Goal: Information Seeking & Learning: Learn about a topic

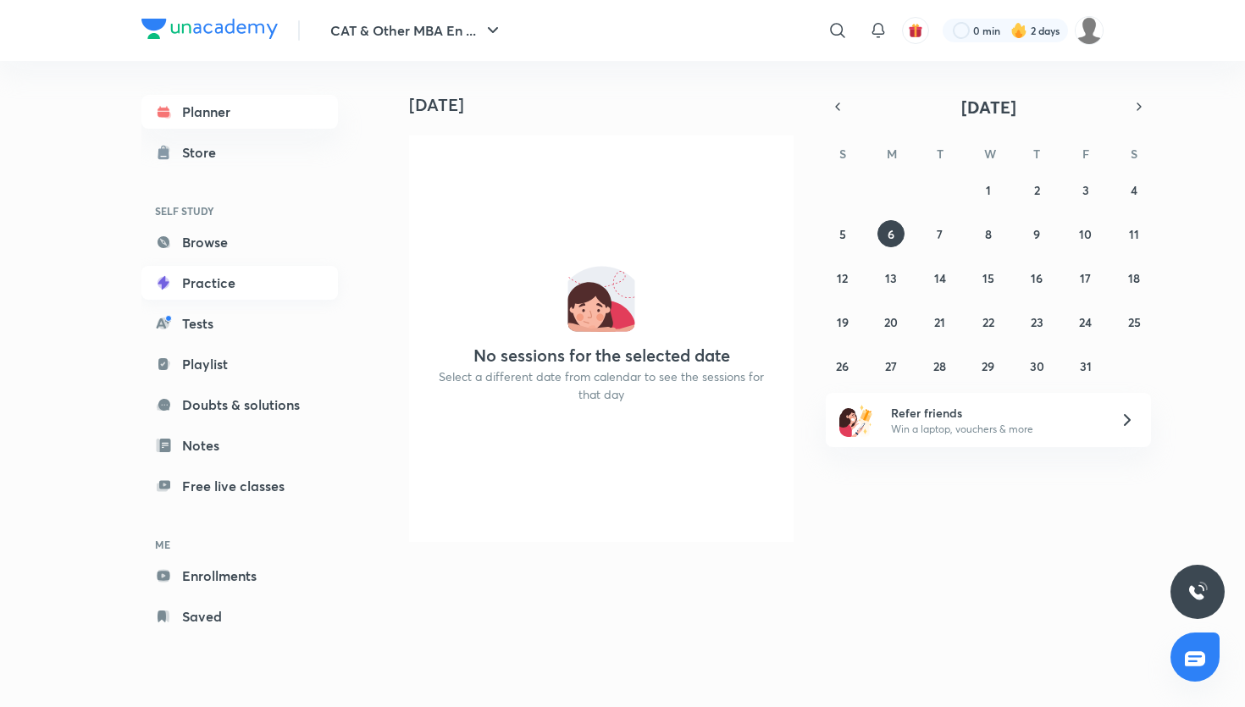
click at [220, 299] on link "Practice" at bounding box center [239, 283] width 196 height 34
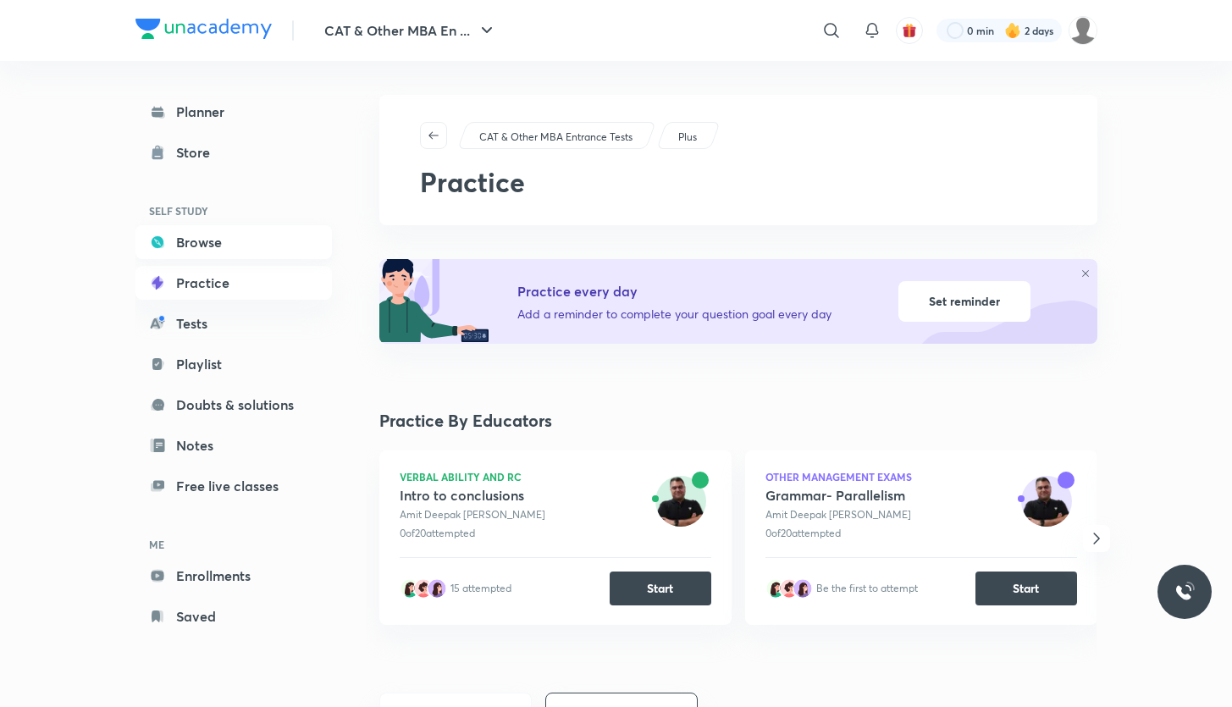
click at [211, 237] on link "Browse" at bounding box center [233, 242] width 196 height 34
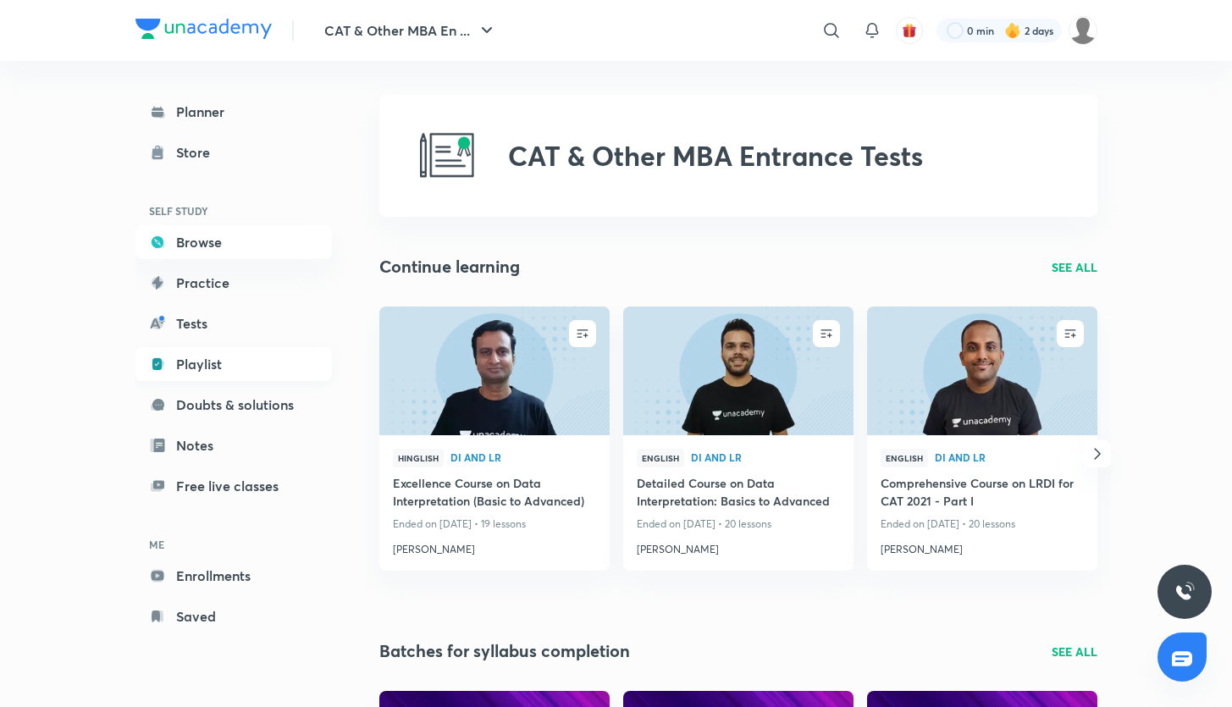
click at [209, 374] on link "Playlist" at bounding box center [233, 364] width 196 height 34
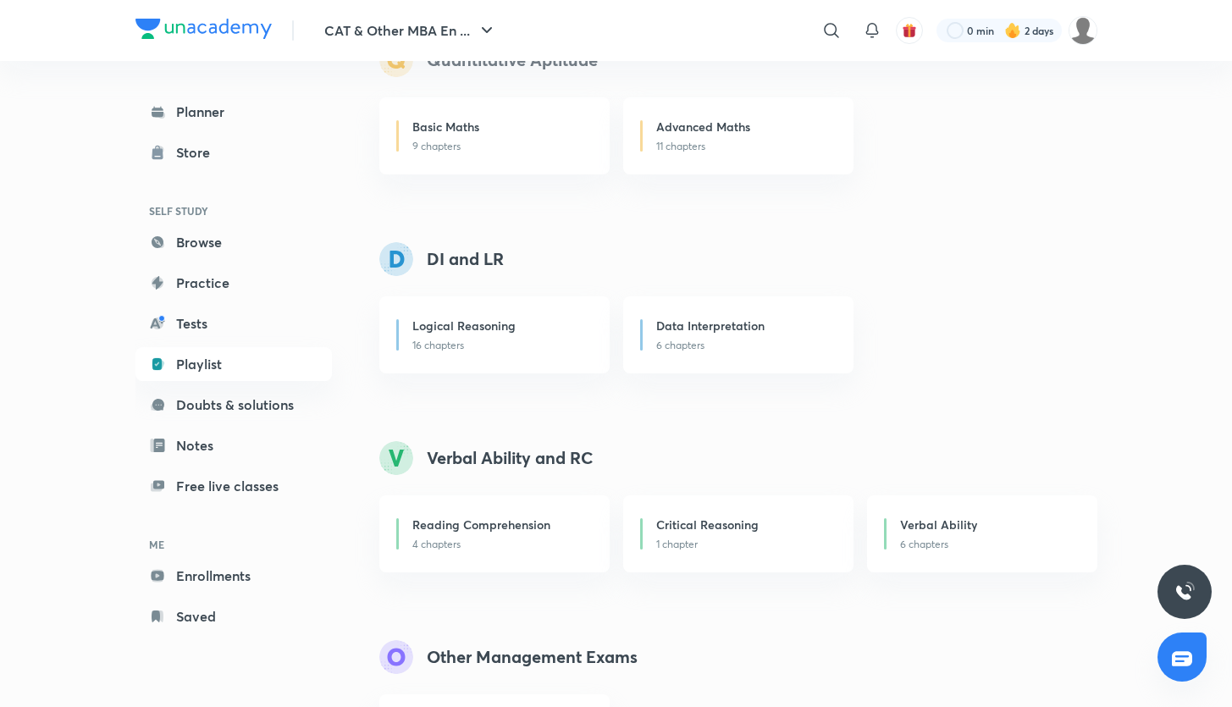
scroll to position [257, 0]
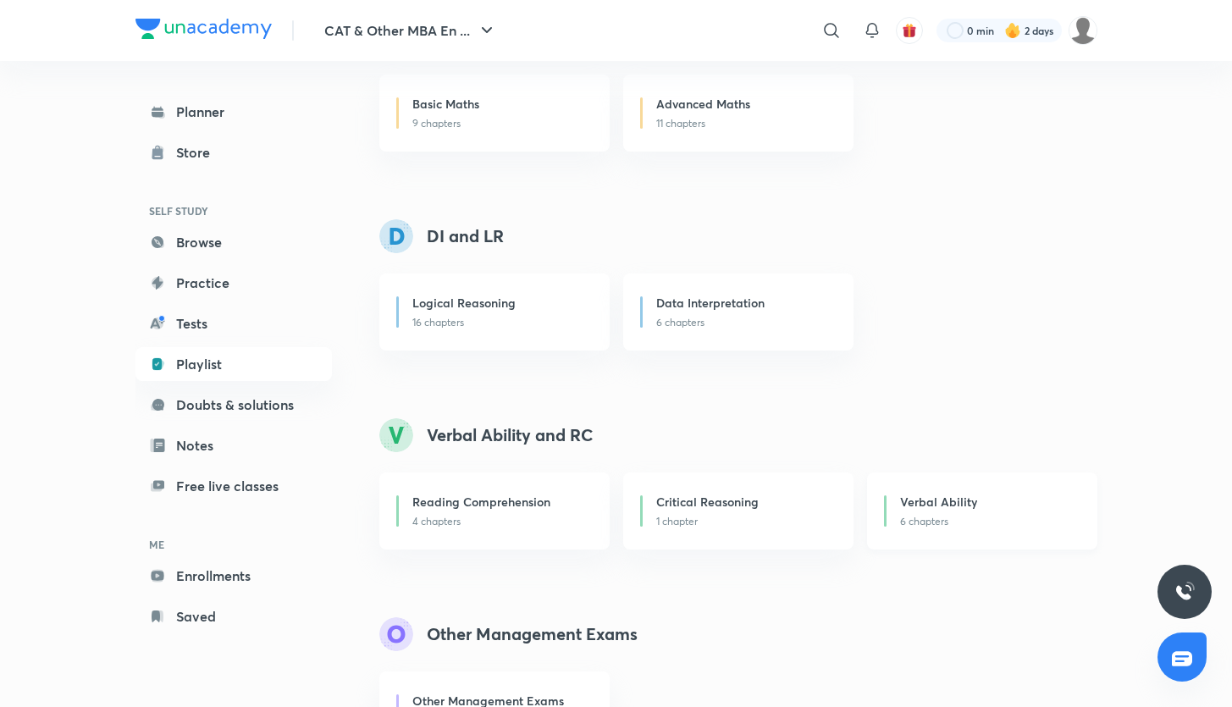
click at [927, 514] on p "6 chapters" at bounding box center [988, 521] width 176 height 15
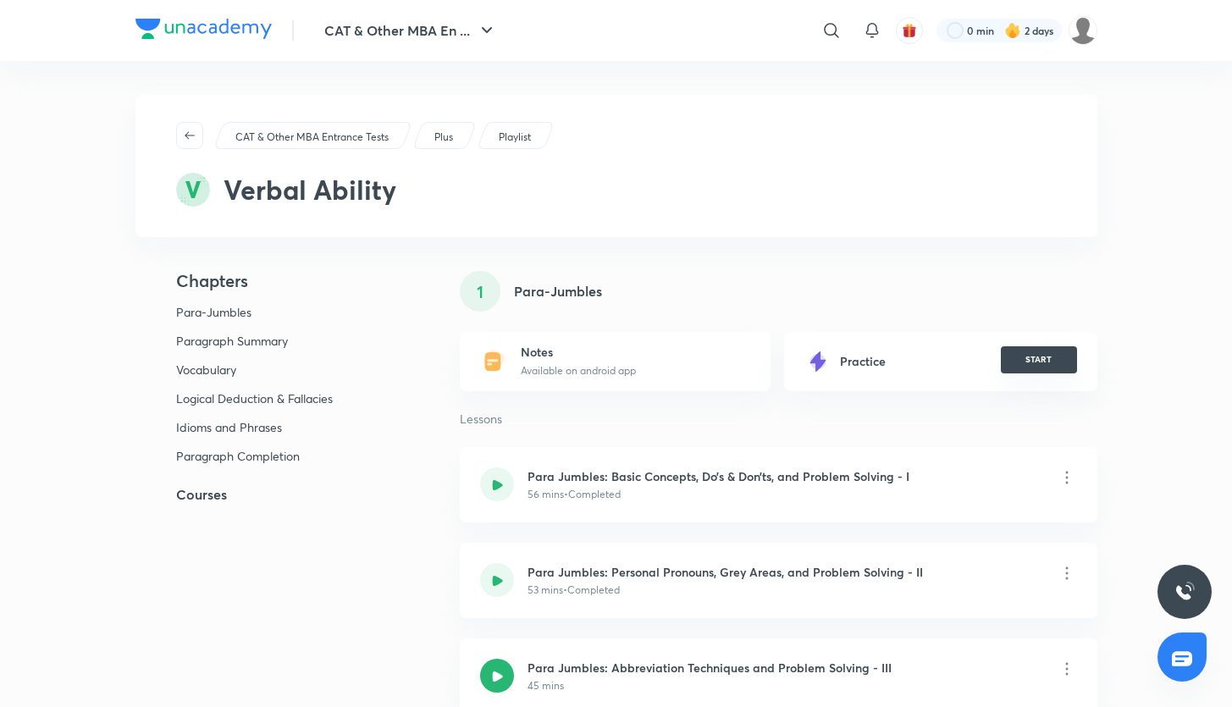
click at [1014, 364] on button "START" at bounding box center [1039, 359] width 76 height 27
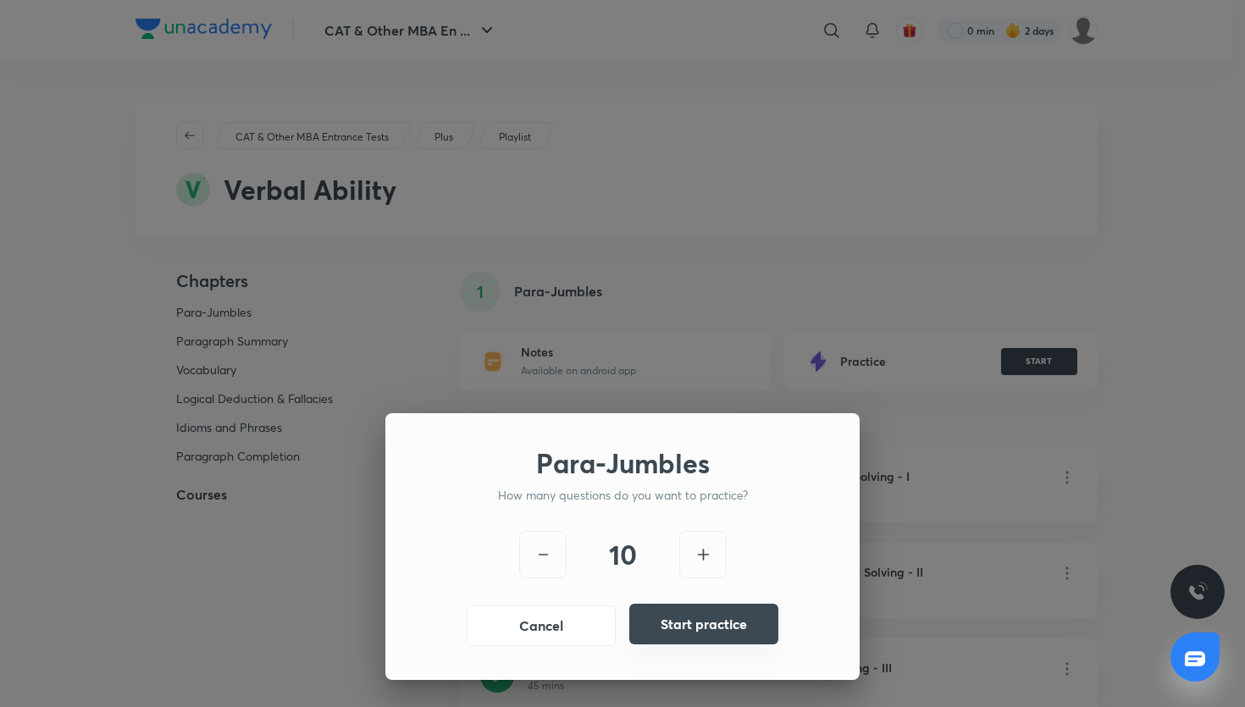
click at [709, 627] on button "Start practice" at bounding box center [703, 624] width 149 height 41
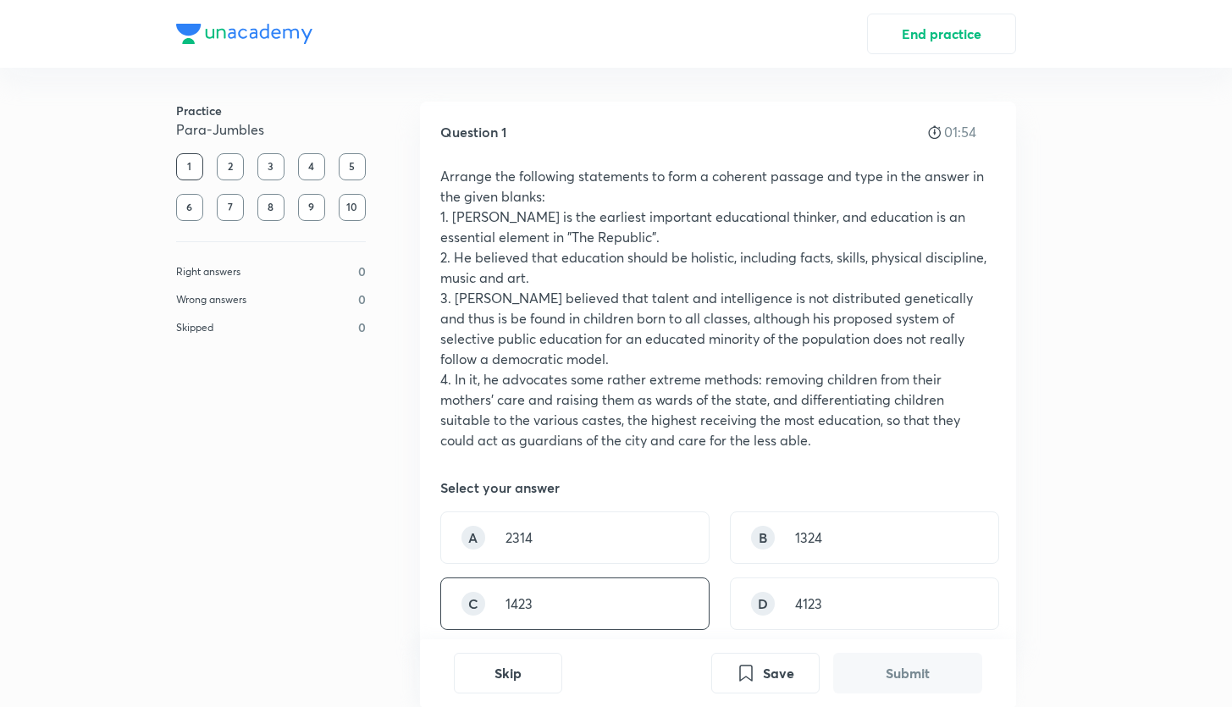
click at [543, 600] on div "C 1423" at bounding box center [574, 603] width 269 height 52
click at [883, 675] on button "Submit" at bounding box center [907, 671] width 149 height 41
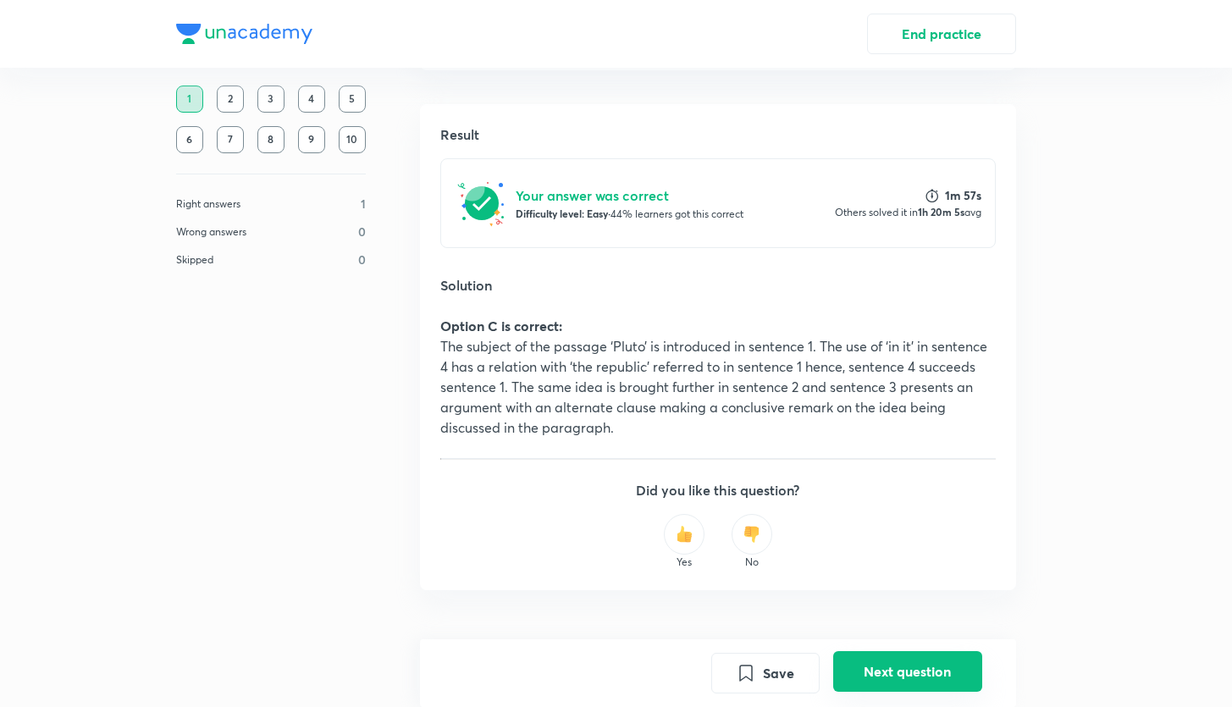
click at [874, 677] on button "Next question" at bounding box center [907, 671] width 149 height 41
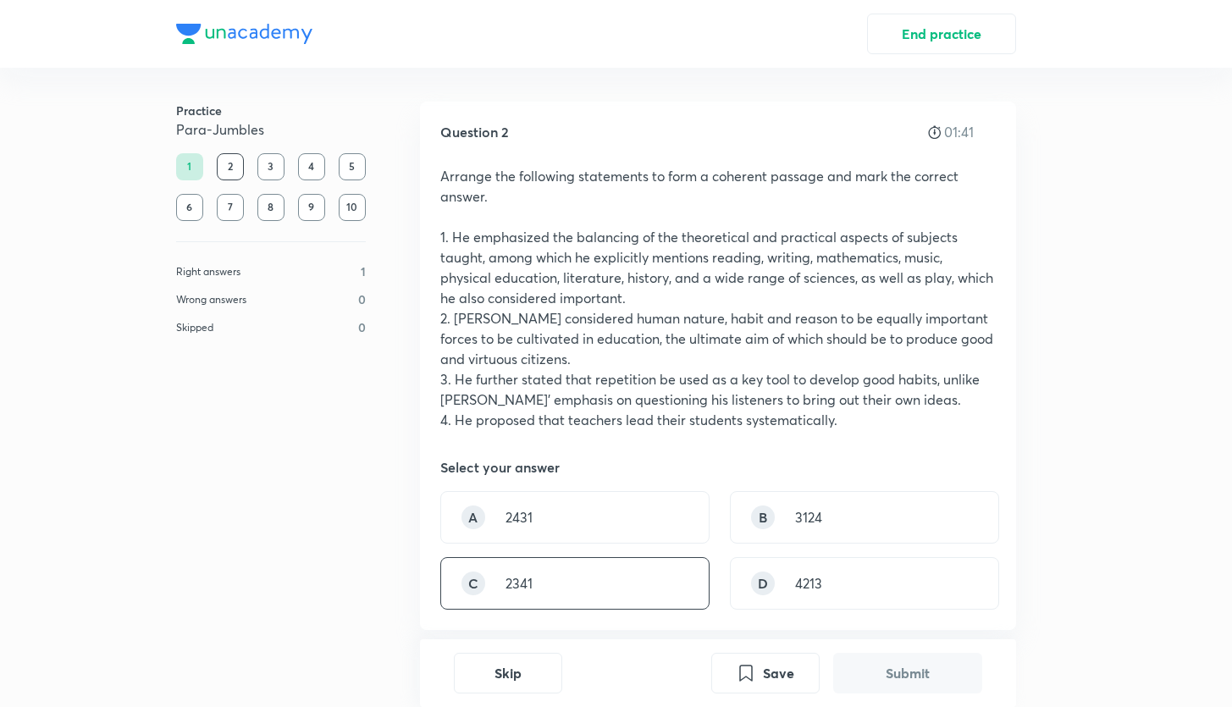
click at [621, 581] on div "C 2341" at bounding box center [574, 583] width 269 height 52
click at [922, 666] on button "Submit" at bounding box center [907, 671] width 149 height 41
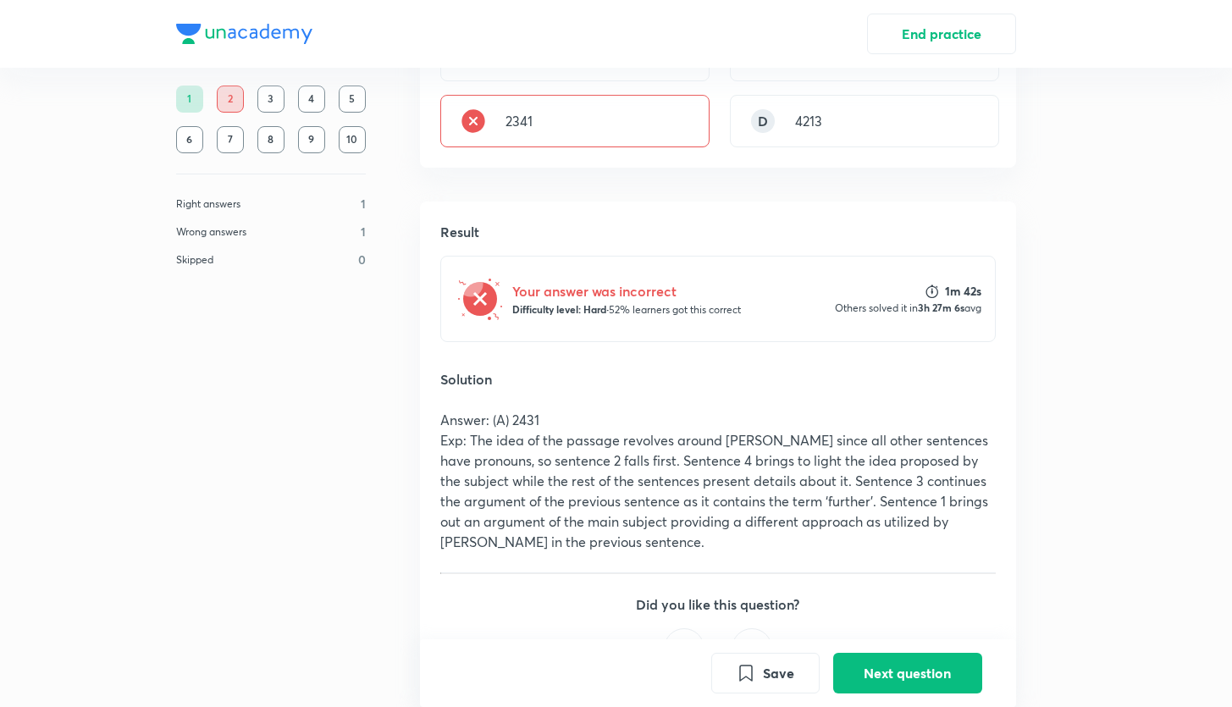
scroll to position [464, 0]
click at [889, 670] on button "Next question" at bounding box center [907, 671] width 149 height 41
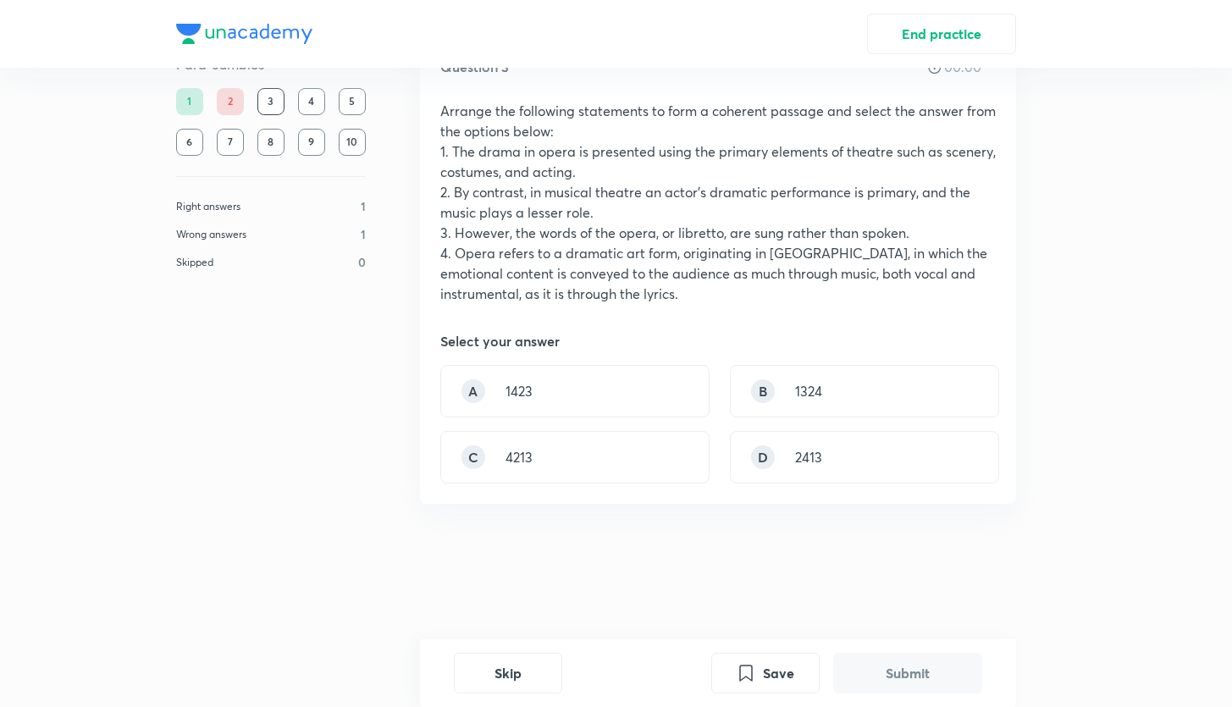
scroll to position [0, 0]
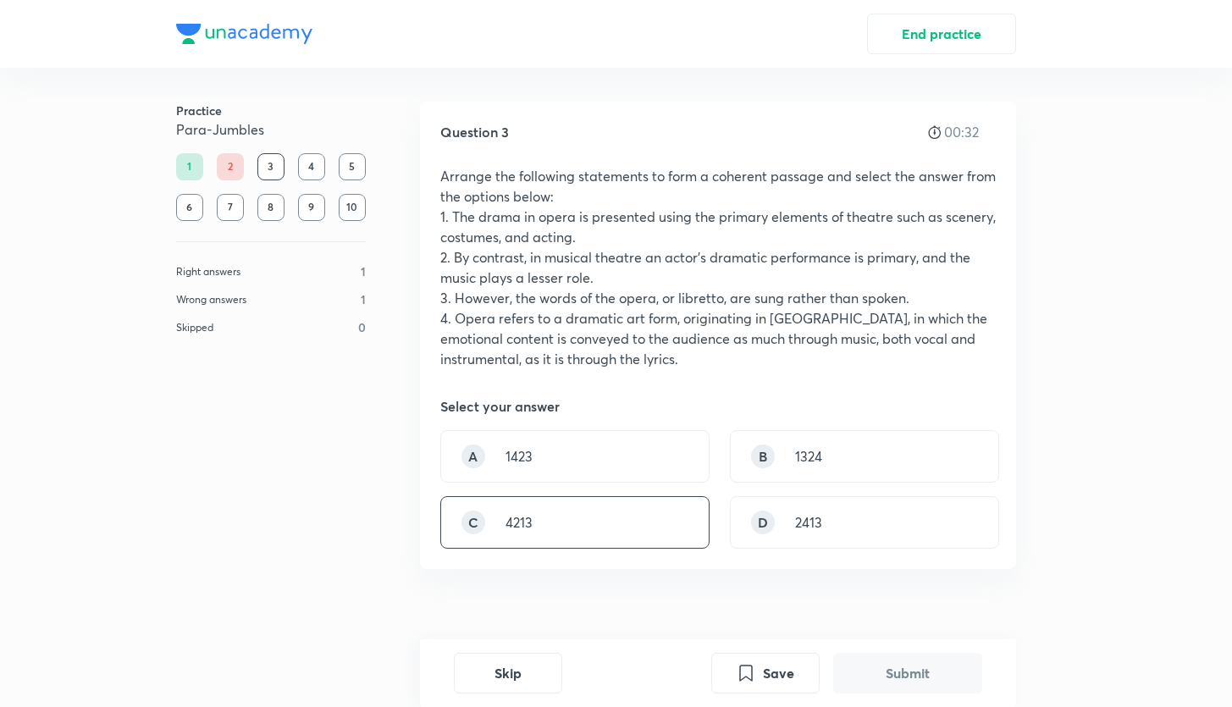
click at [608, 517] on div "C 4213" at bounding box center [574, 522] width 269 height 52
click at [872, 677] on button "Submit" at bounding box center [907, 671] width 149 height 41
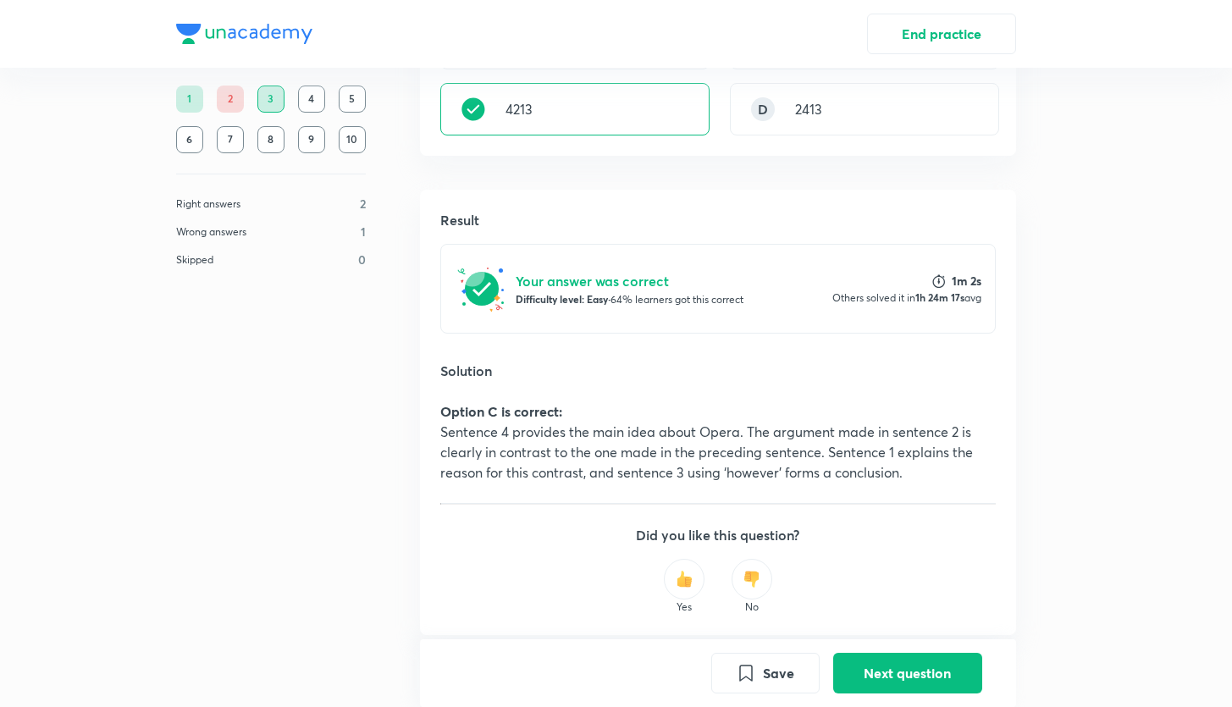
scroll to position [380, 0]
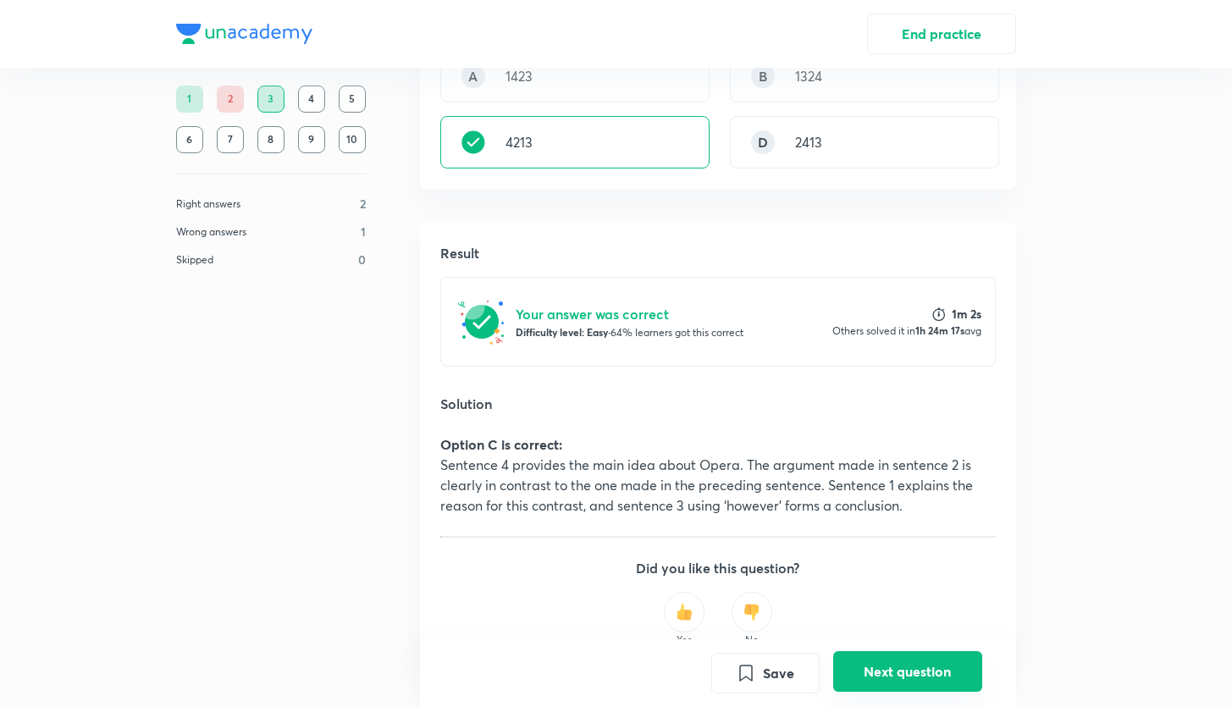
click at [890, 671] on button "Next question" at bounding box center [907, 671] width 149 height 41
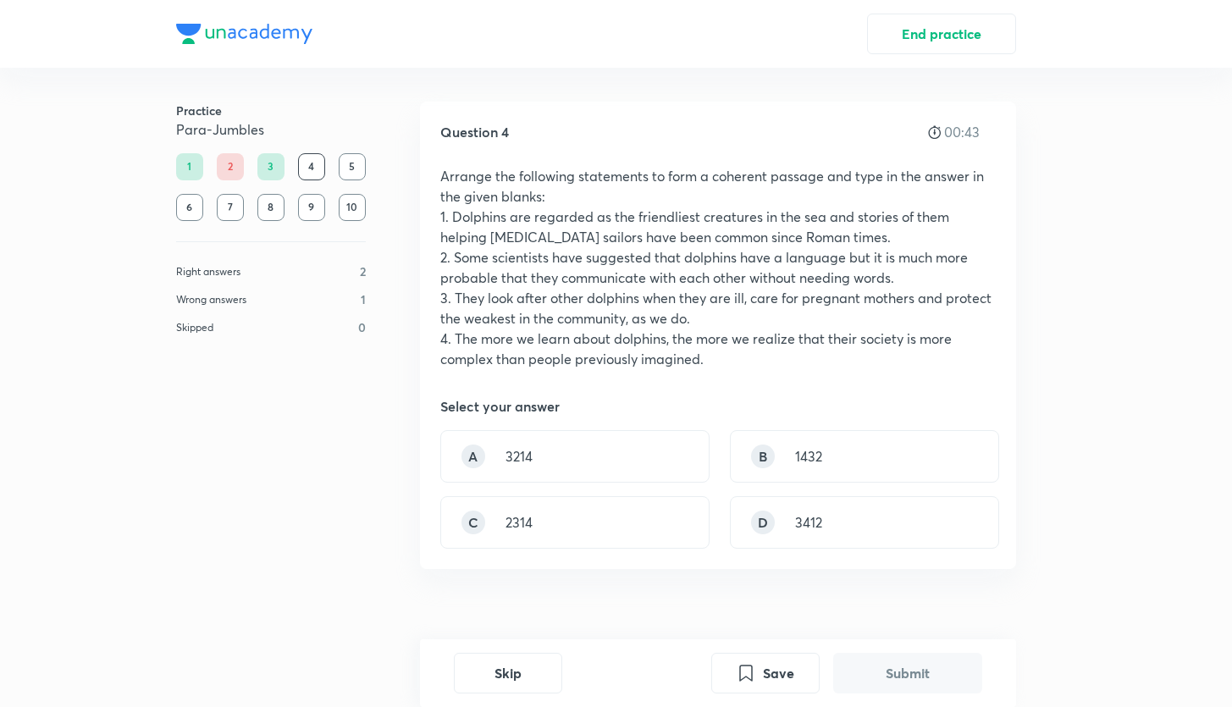
scroll to position [1, 0]
click at [782, 467] on div "B 1432" at bounding box center [864, 455] width 269 height 52
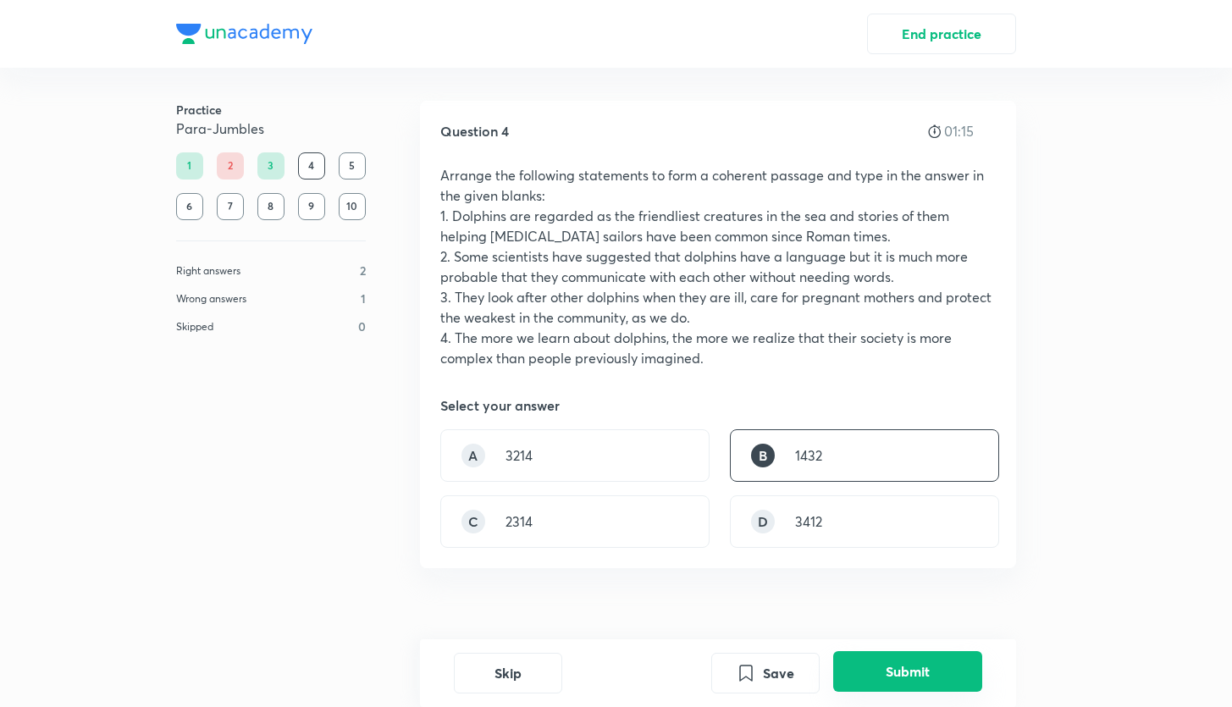
click at [881, 669] on button "Submit" at bounding box center [907, 671] width 149 height 41
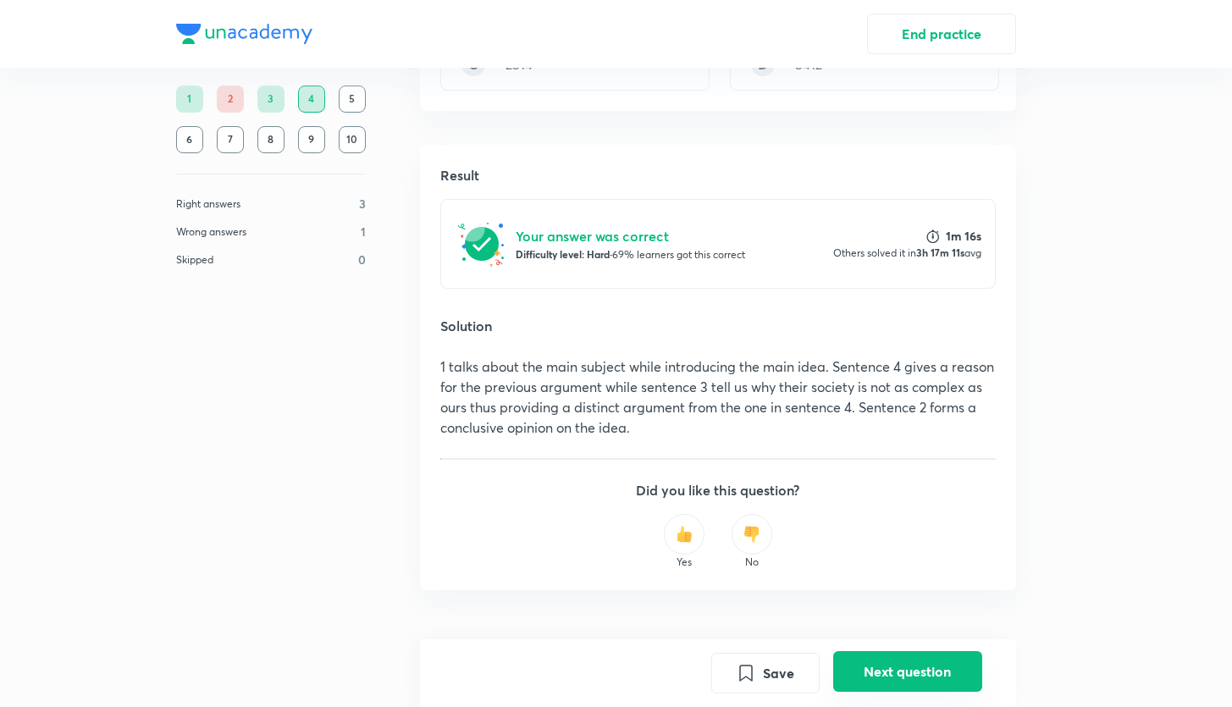
click at [873, 671] on button "Next question" at bounding box center [907, 671] width 149 height 41
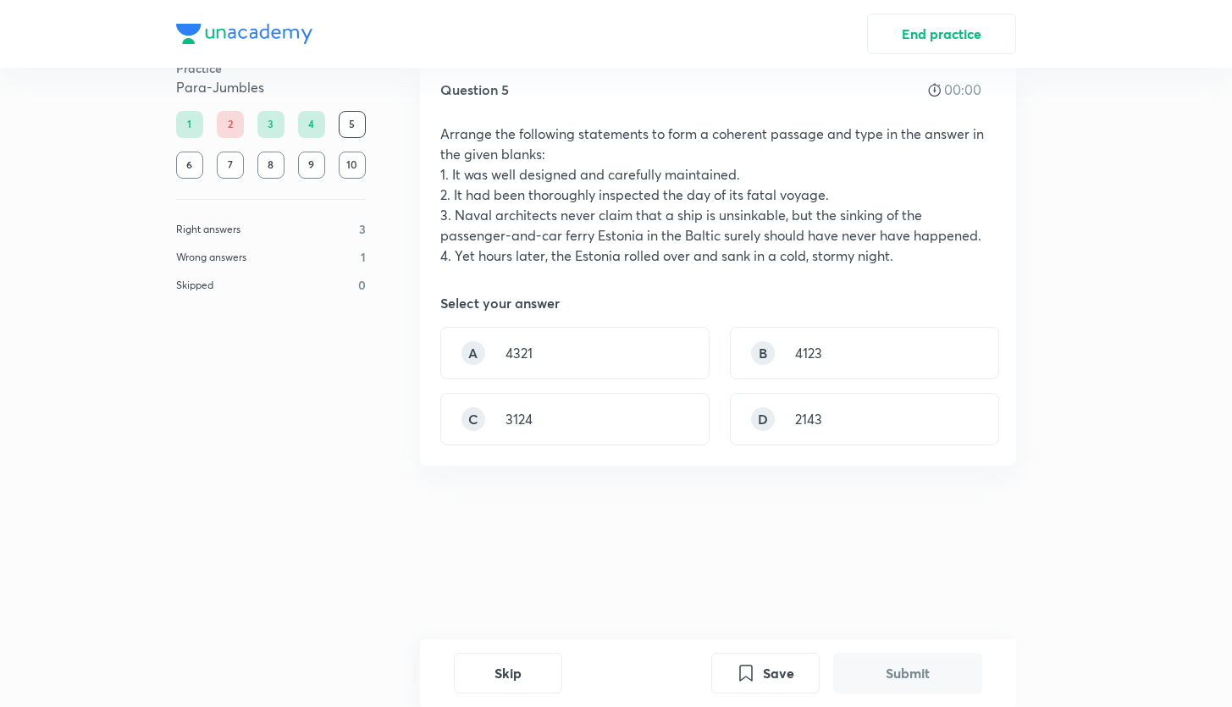
scroll to position [0, 0]
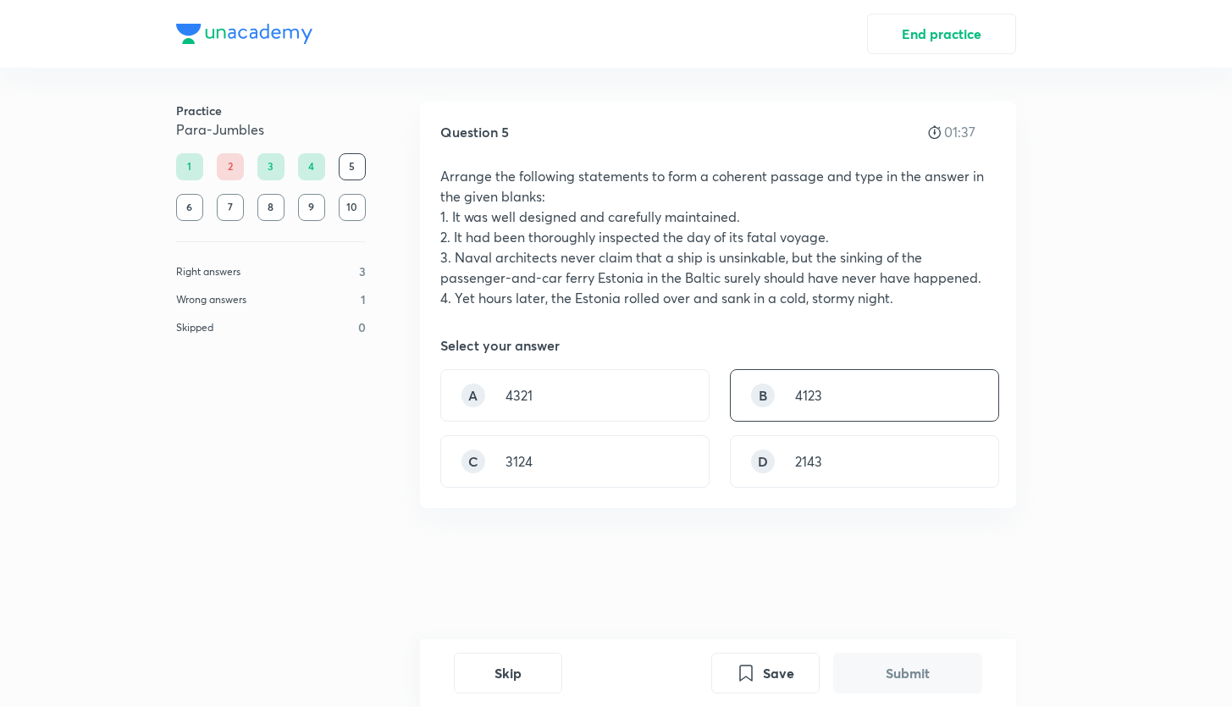
click at [766, 406] on div "B 4123" at bounding box center [864, 395] width 269 height 52
click at [779, 459] on div "D 2143" at bounding box center [864, 461] width 269 height 52
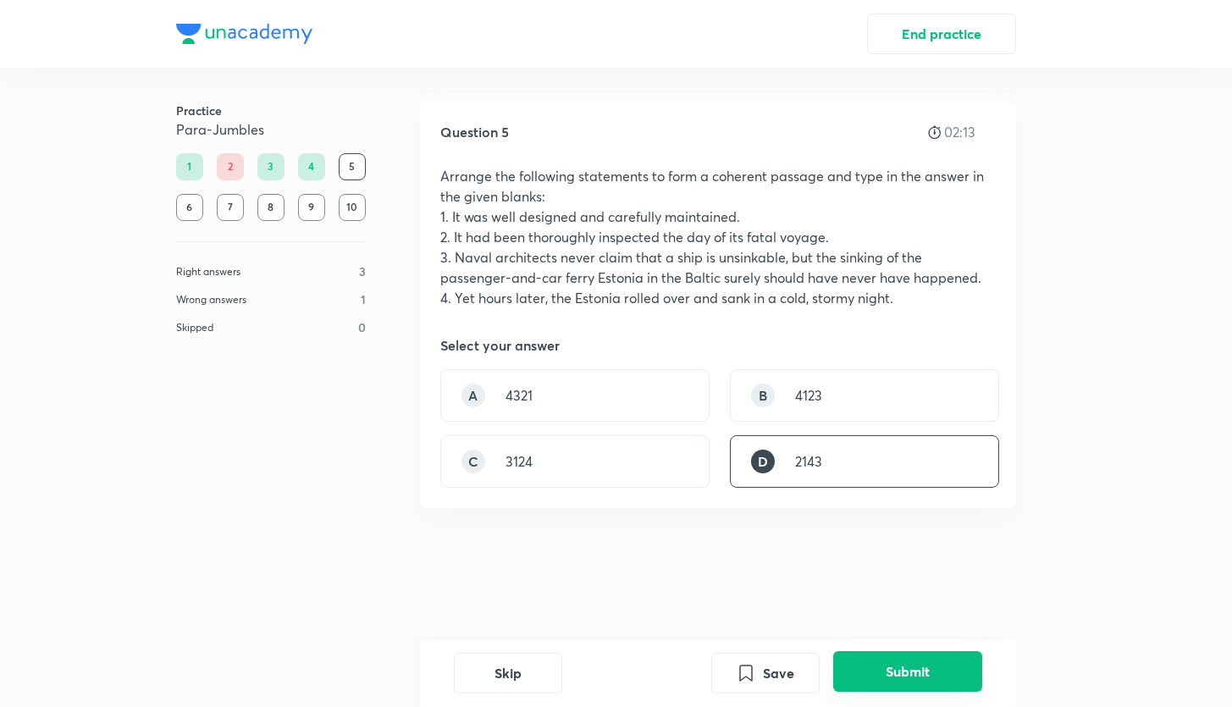
click at [914, 668] on button "Submit" at bounding box center [907, 671] width 149 height 41
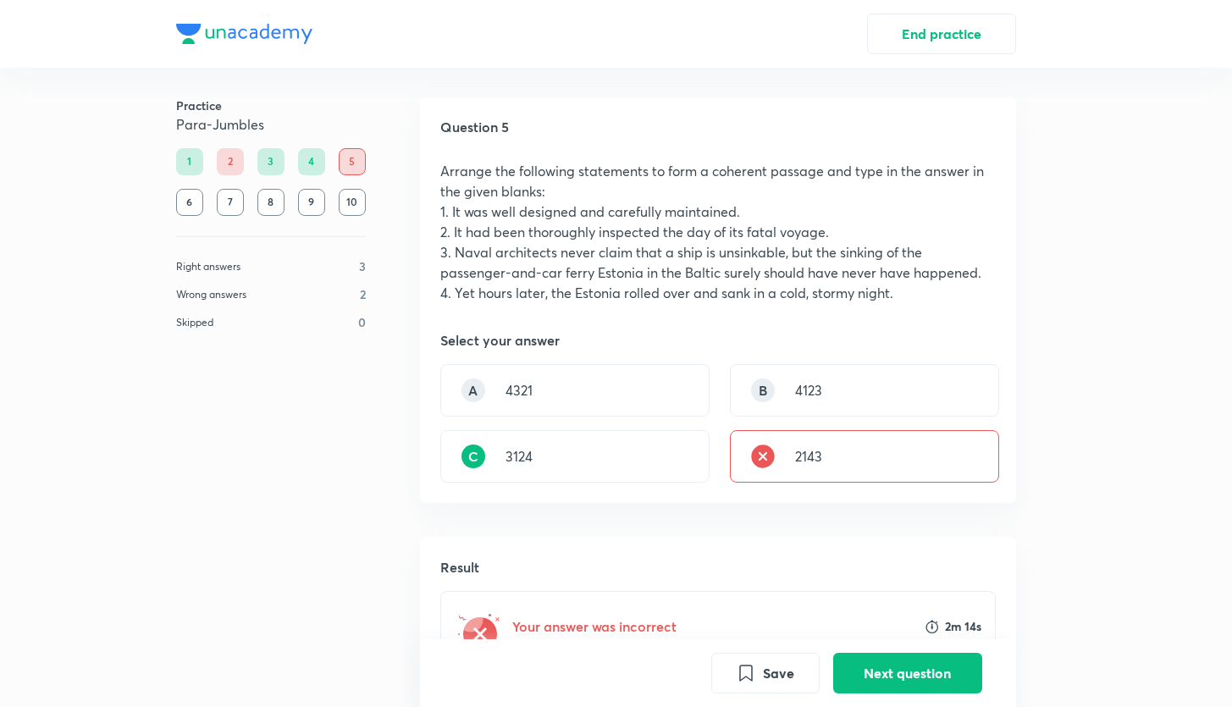
scroll to position [3, 0]
click at [876, 670] on button "Next question" at bounding box center [907, 671] width 149 height 41
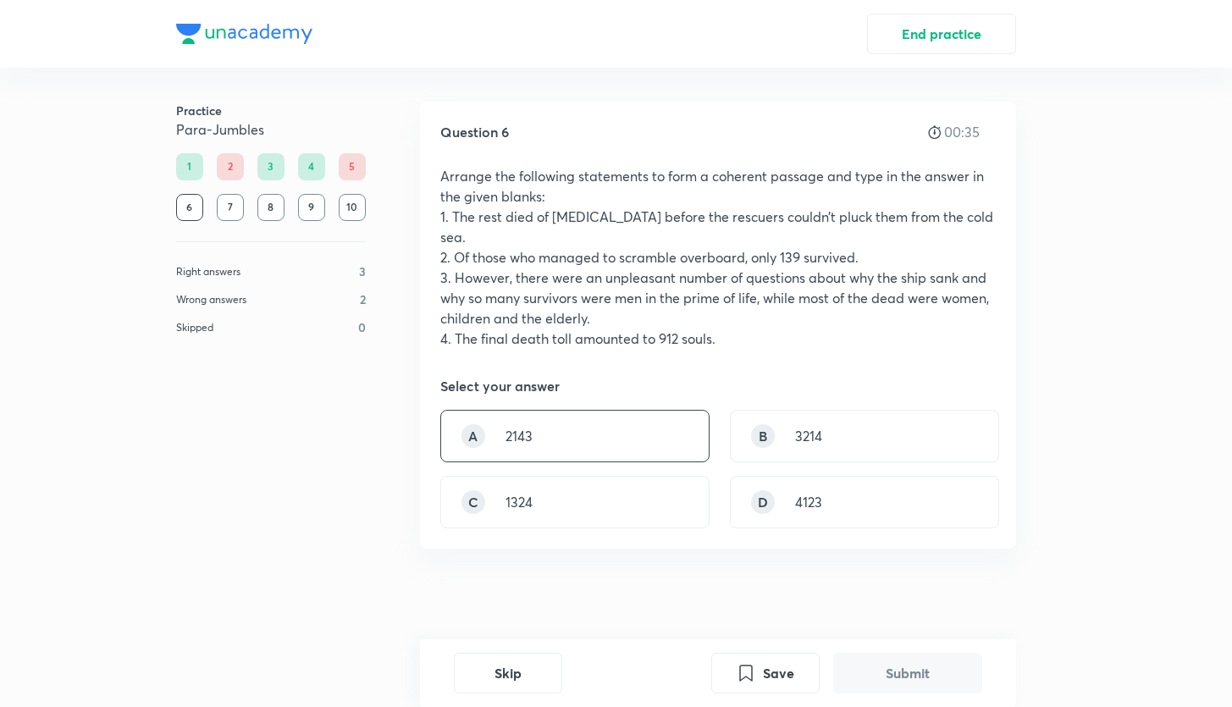
click at [653, 411] on div "A 2143" at bounding box center [574, 436] width 269 height 52
click at [886, 670] on button "Submit" at bounding box center [907, 671] width 149 height 41
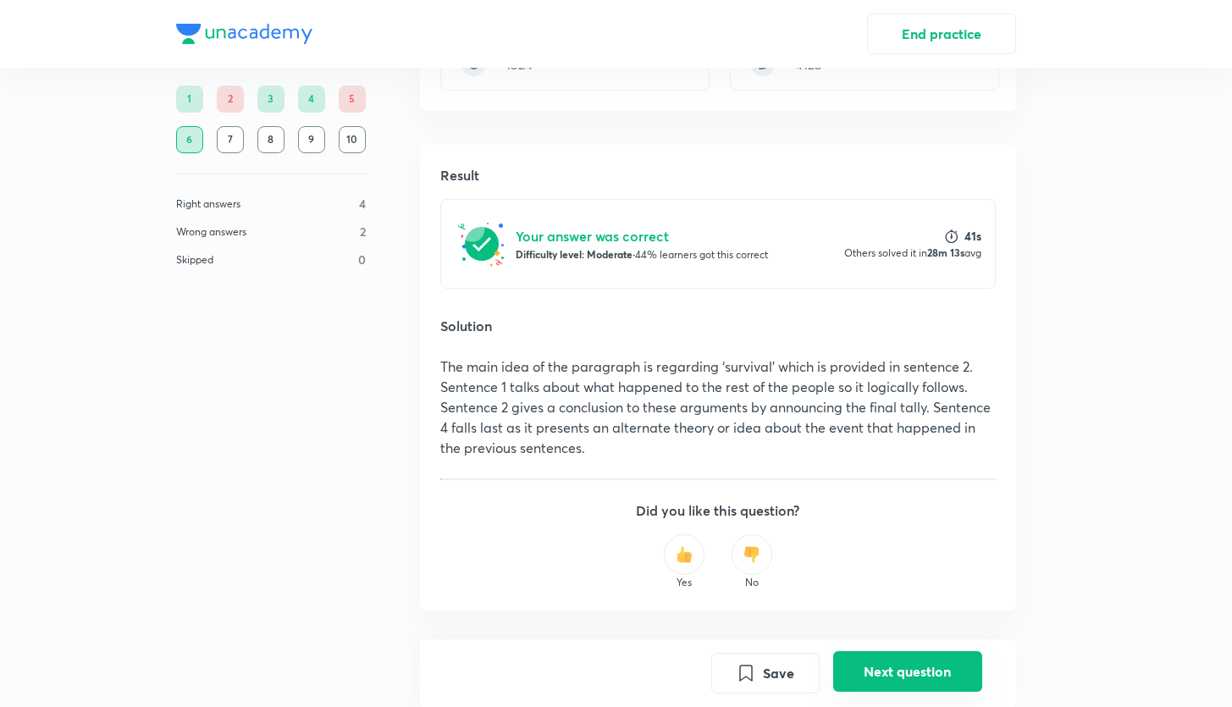
click at [915, 670] on button "Next question" at bounding box center [907, 671] width 149 height 41
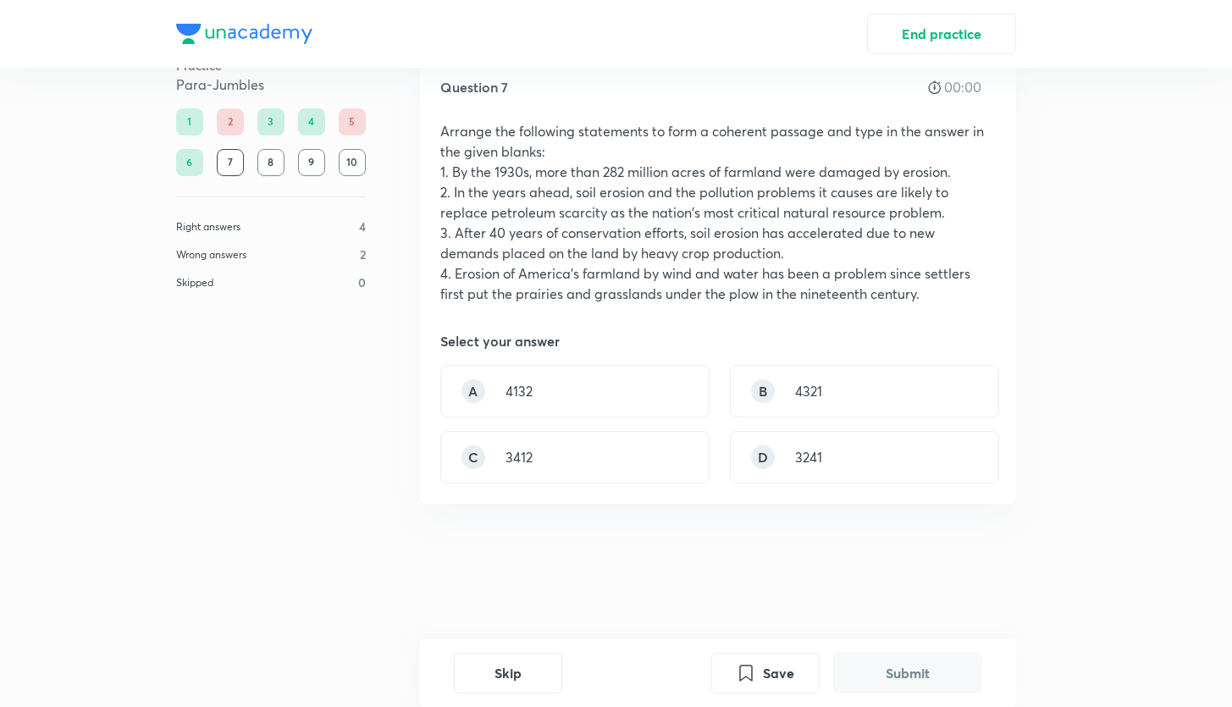
scroll to position [0, 0]
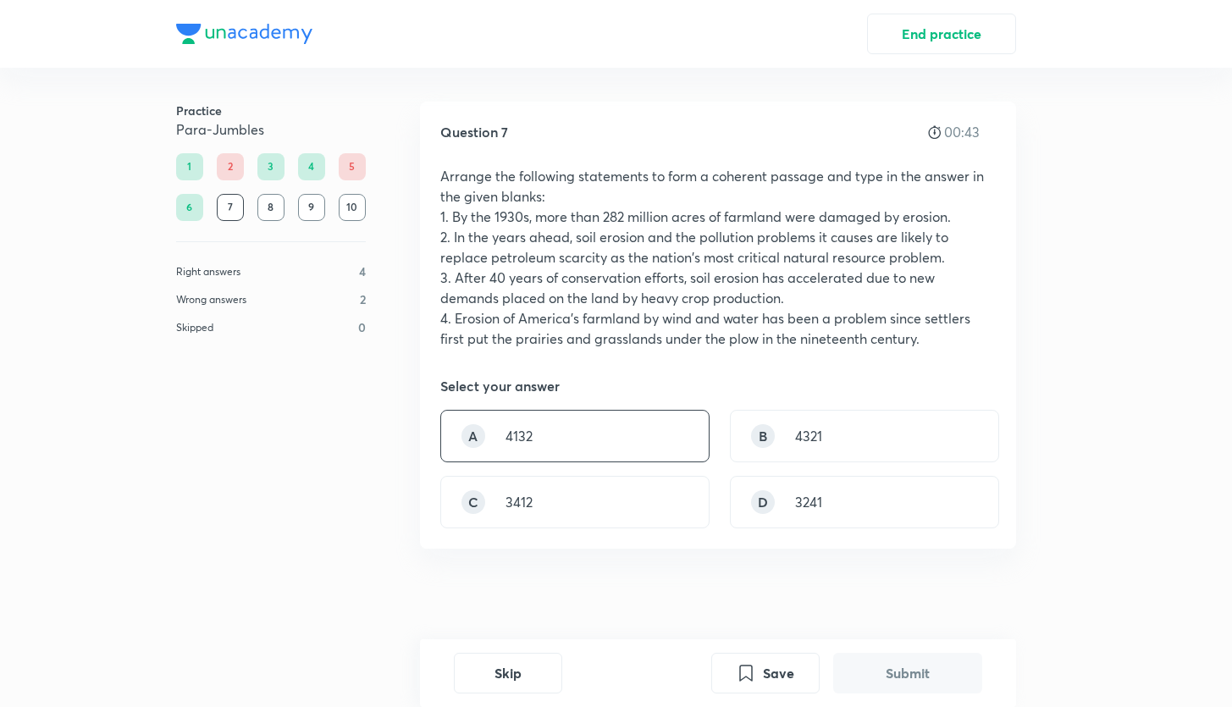
click at [558, 430] on div "A 4132" at bounding box center [574, 436] width 269 height 52
click at [909, 673] on button "Submit" at bounding box center [907, 671] width 149 height 41
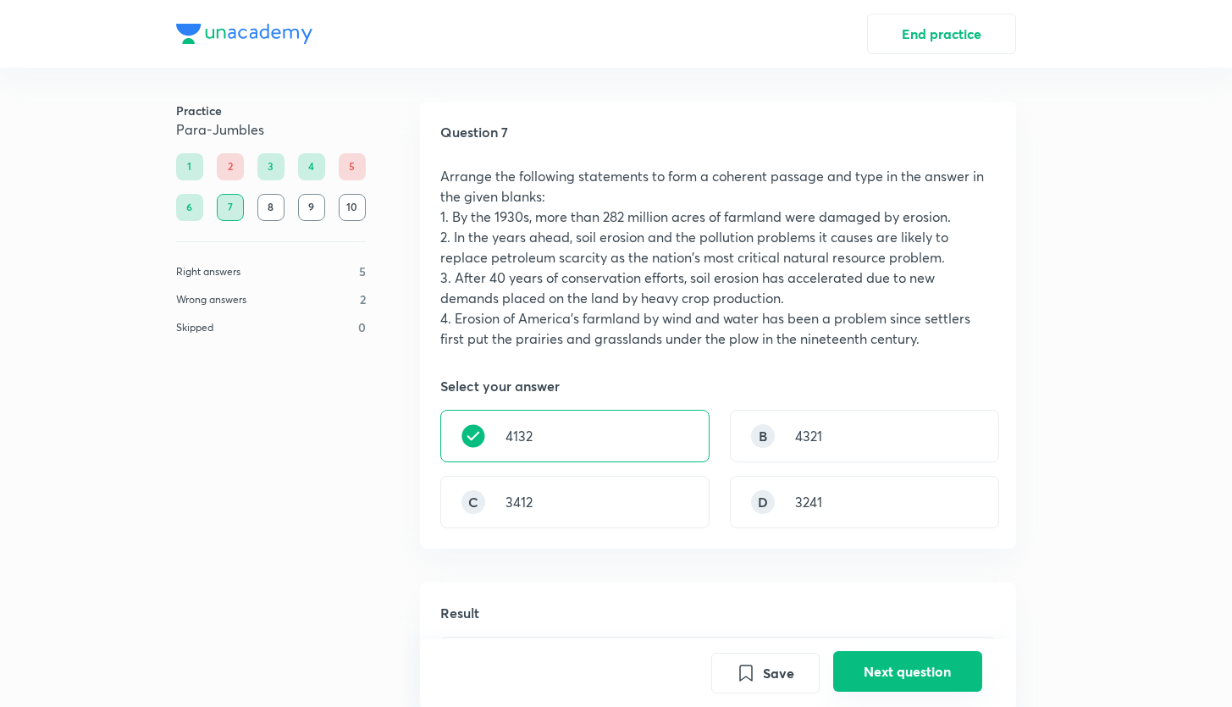
click at [856, 670] on button "Next question" at bounding box center [907, 671] width 149 height 41
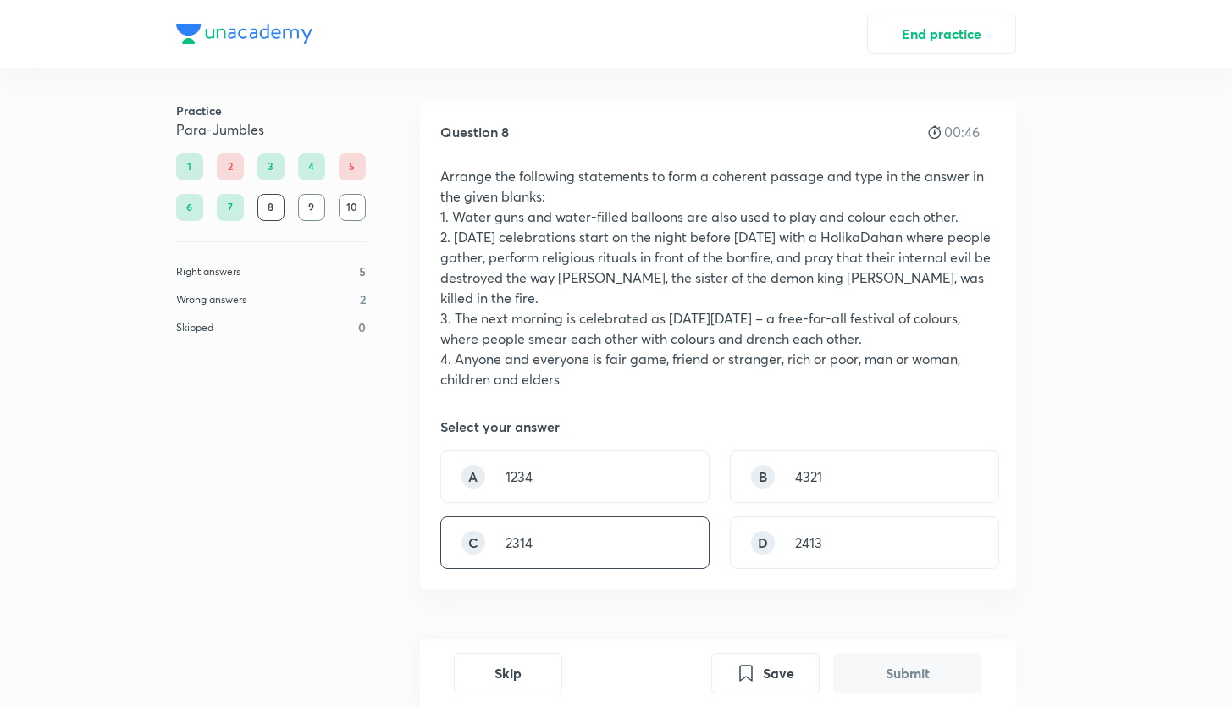
click at [535, 550] on div "C 2314" at bounding box center [574, 543] width 269 height 52
click at [843, 674] on button "Submit" at bounding box center [907, 671] width 149 height 41
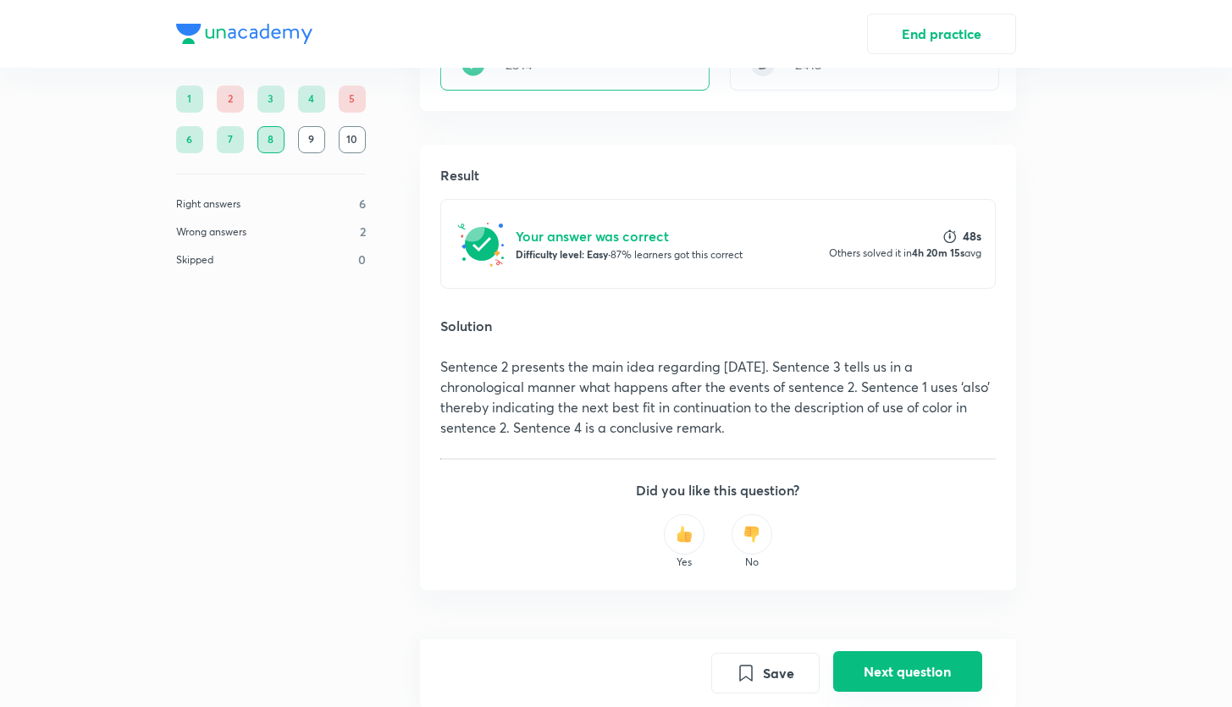
click at [887, 671] on button "Next question" at bounding box center [907, 671] width 149 height 41
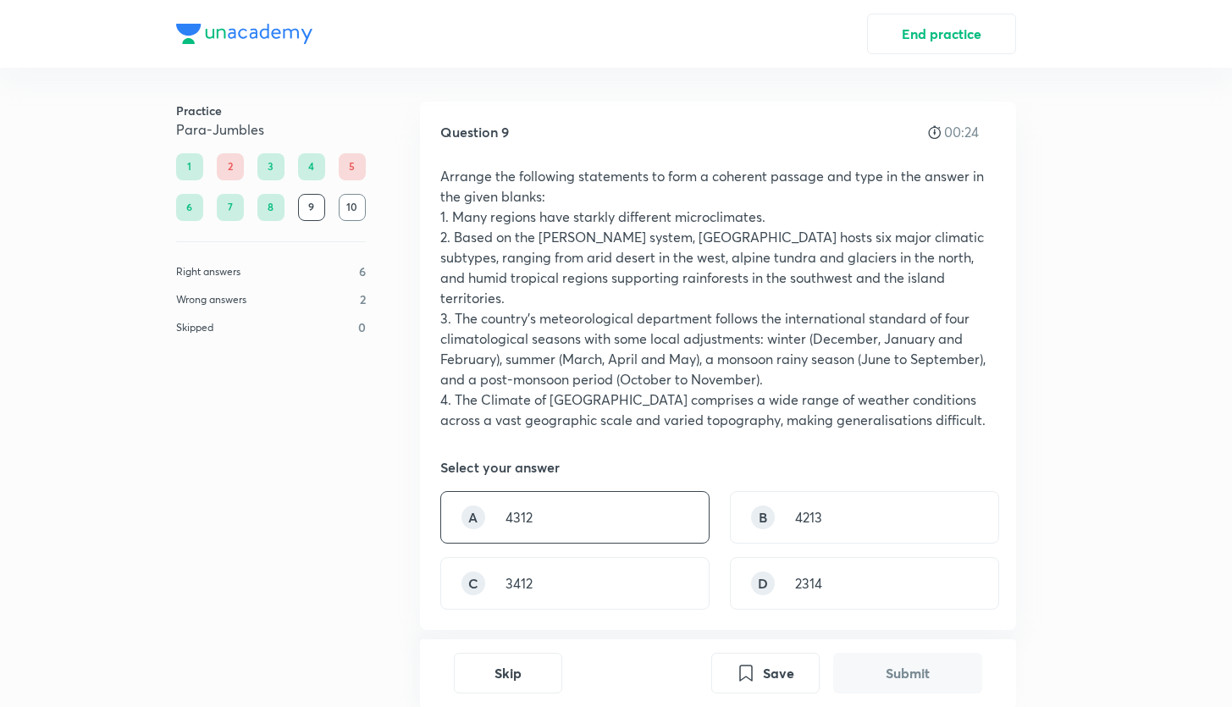
click at [606, 491] on div "A 4312" at bounding box center [574, 517] width 269 height 52
click at [879, 677] on button "Submit" at bounding box center [907, 671] width 149 height 41
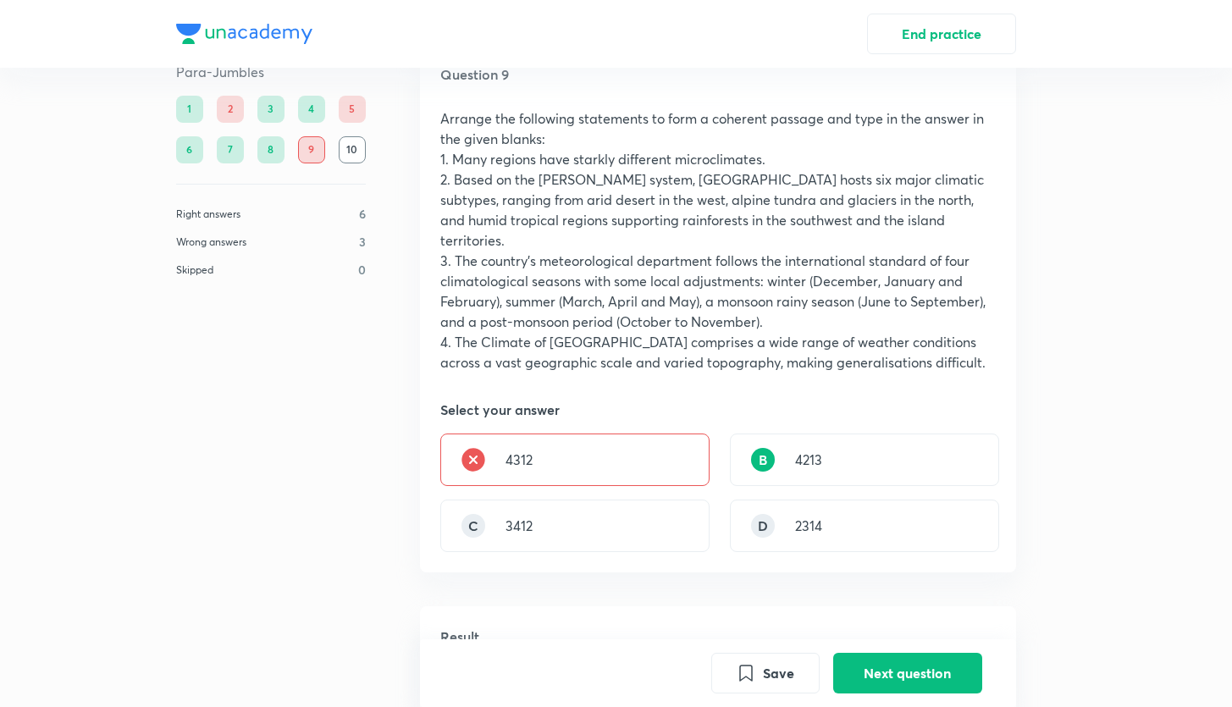
scroll to position [141, 0]
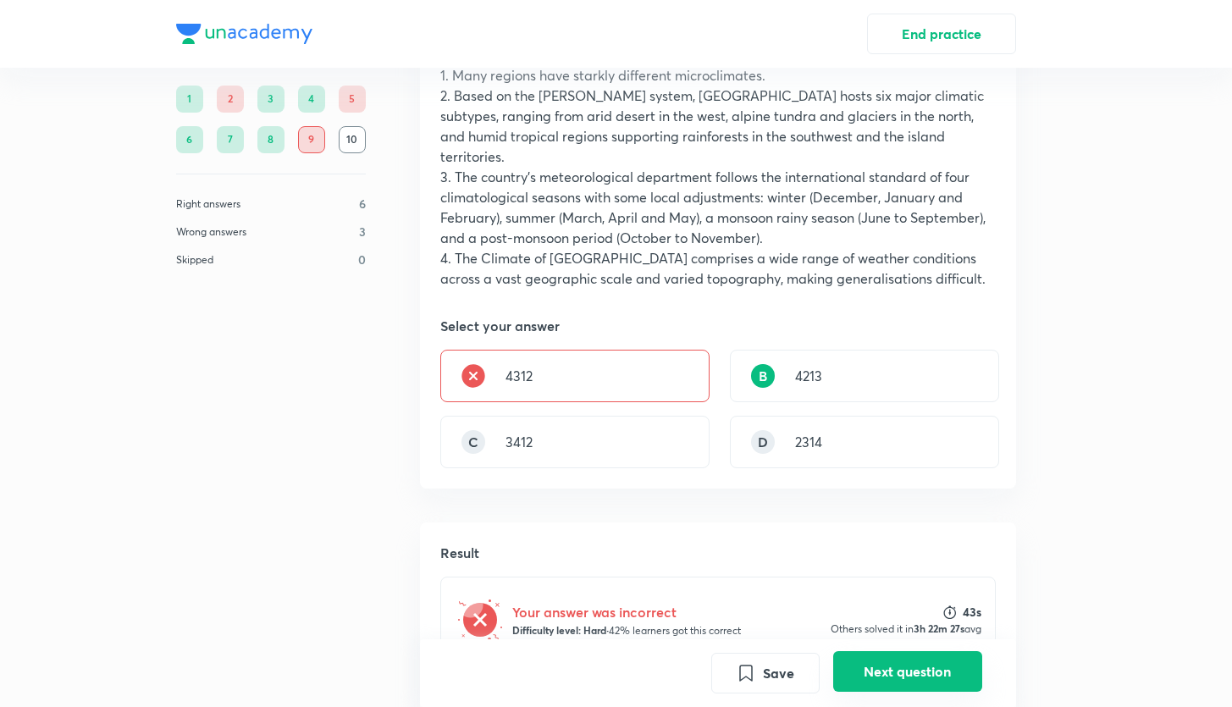
click at [894, 675] on button "Next question" at bounding box center [907, 671] width 149 height 41
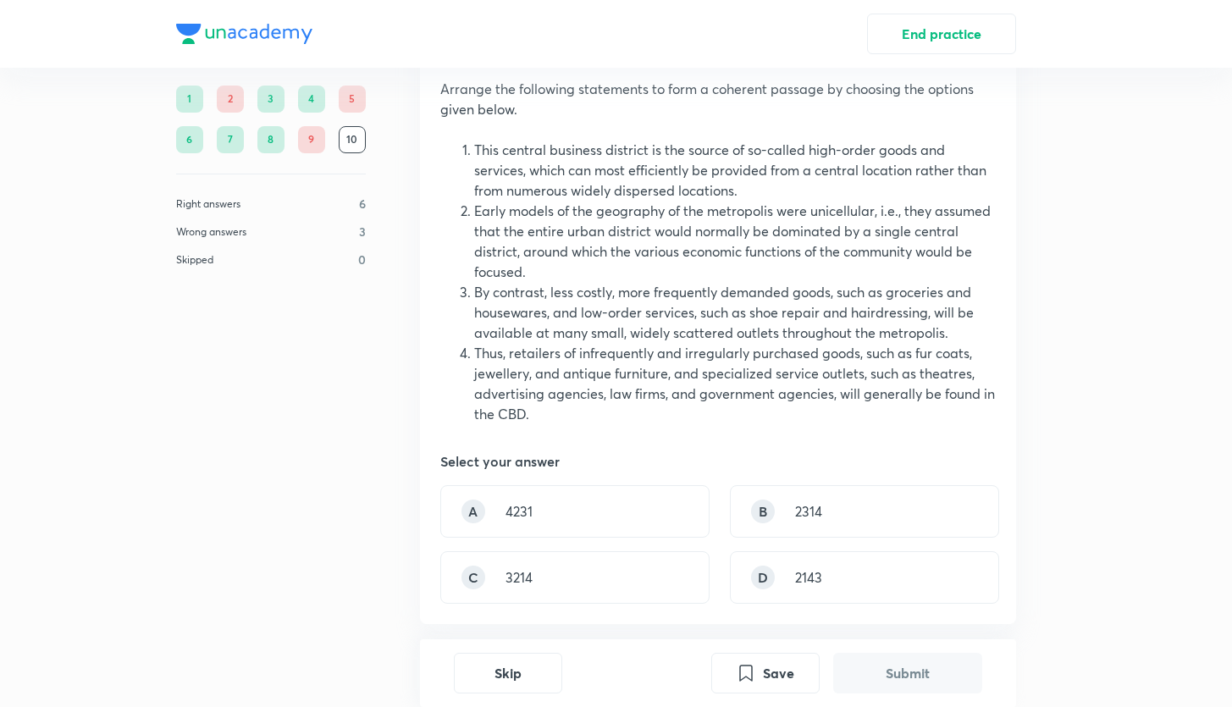
scroll to position [88, 0]
click at [799, 570] on p "2143" at bounding box center [808, 576] width 27 height 20
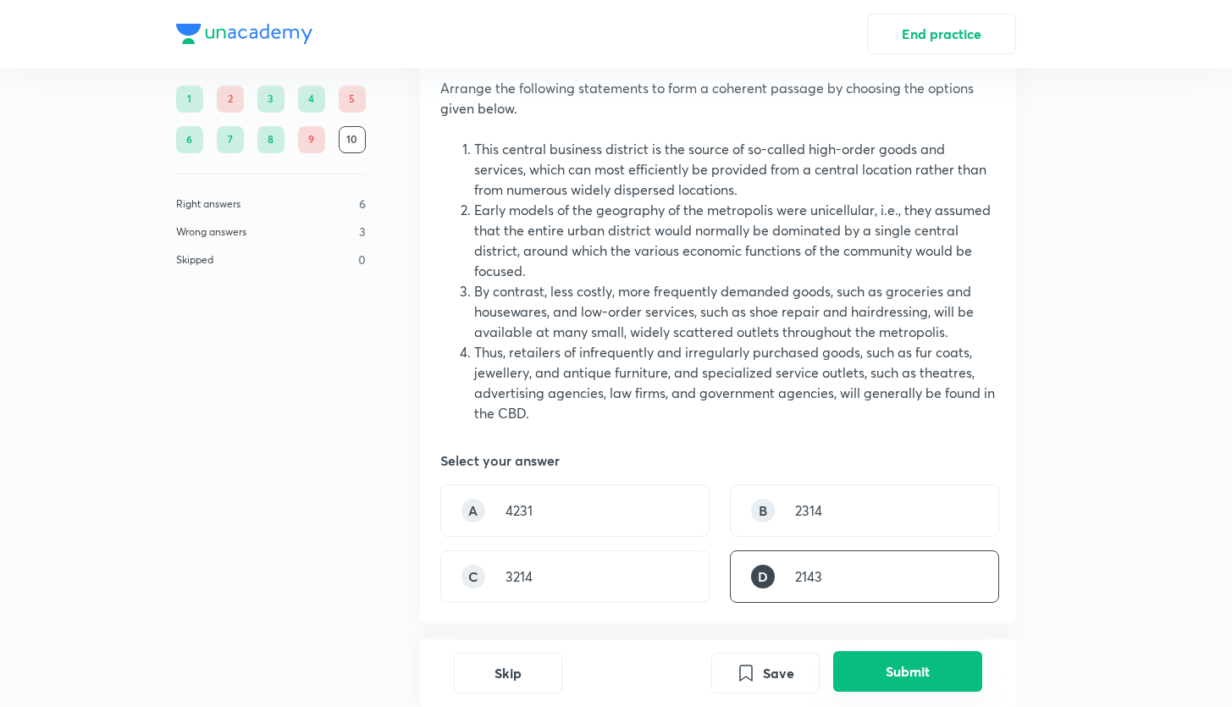
click at [867, 677] on button "Submit" at bounding box center [907, 671] width 149 height 41
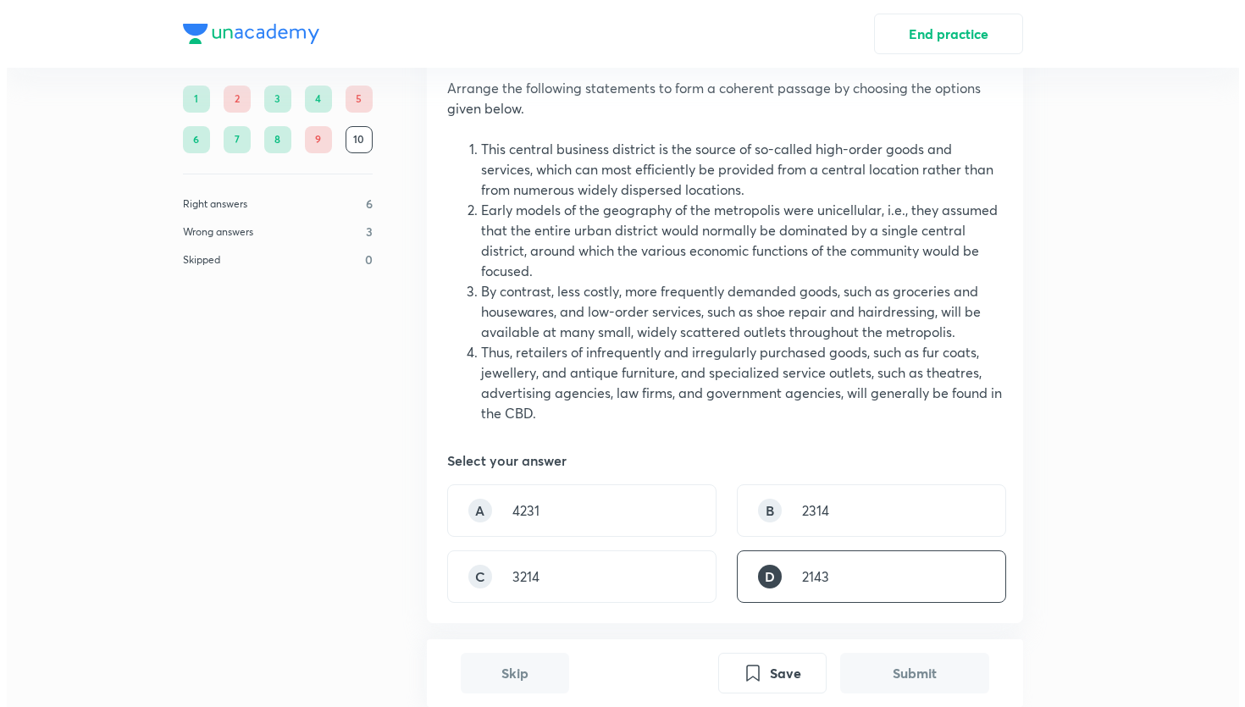
scroll to position [641, 0]
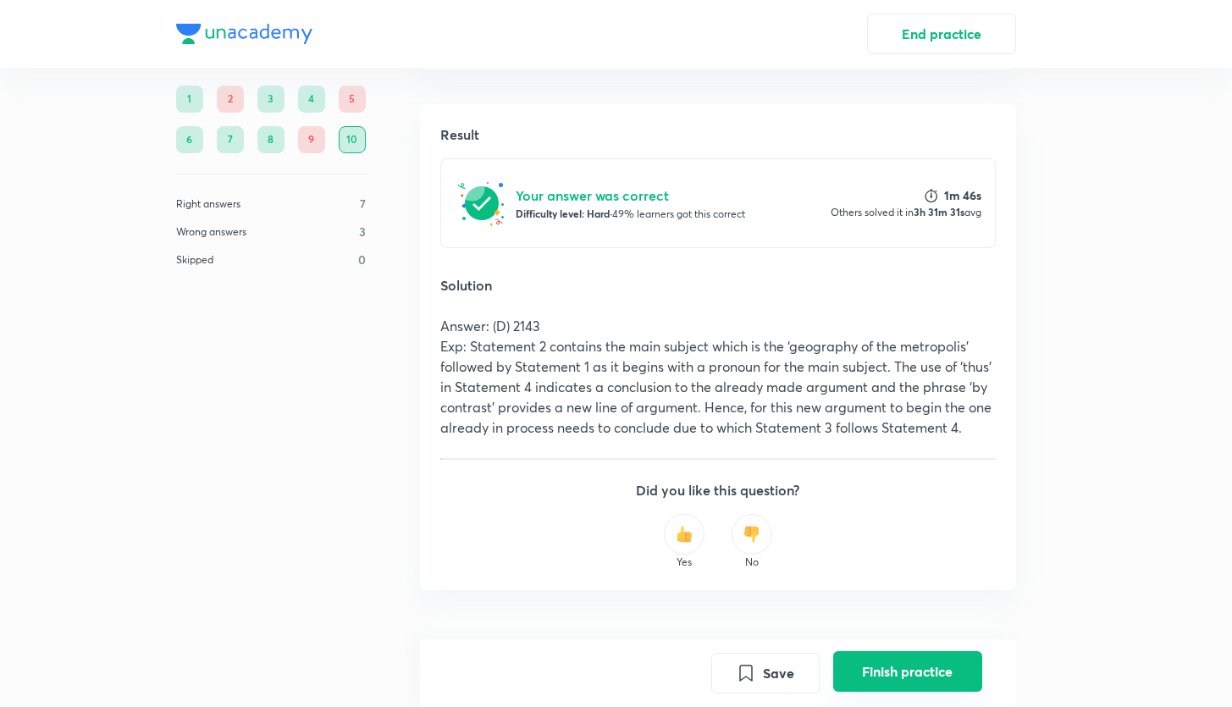
click at [916, 684] on button "Finish practice" at bounding box center [907, 671] width 149 height 41
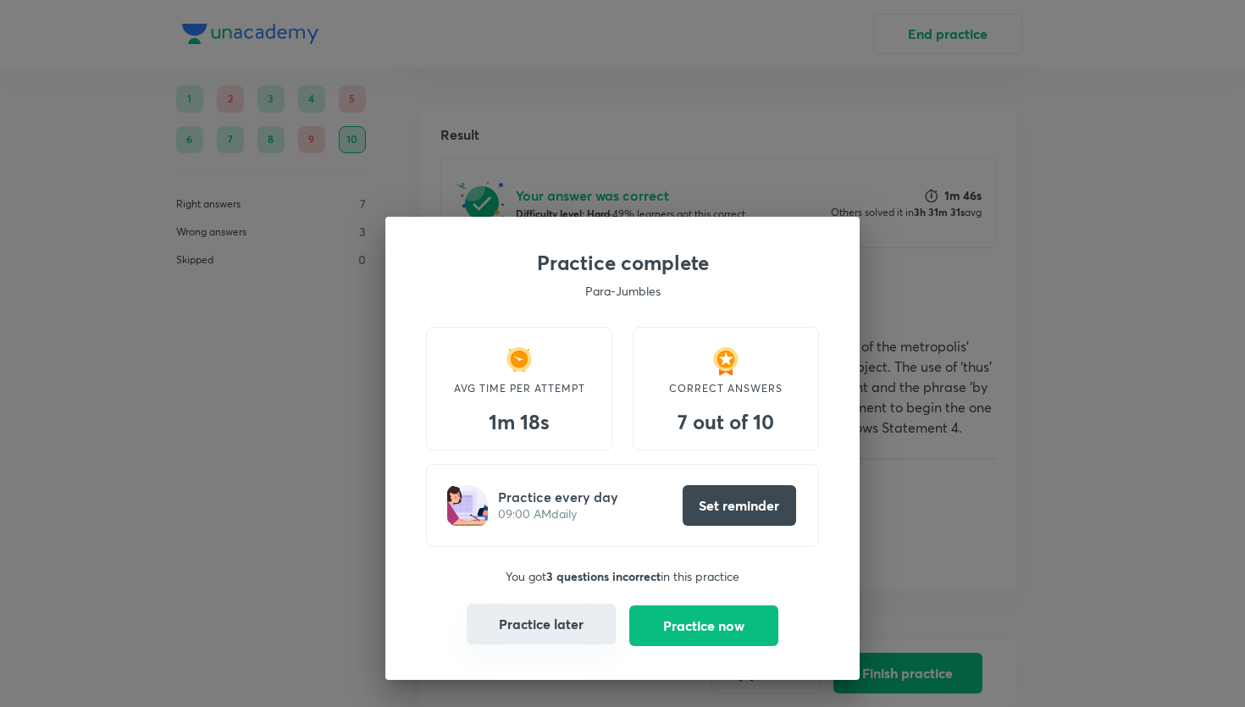
click at [540, 611] on button "Practice later" at bounding box center [541, 624] width 149 height 41
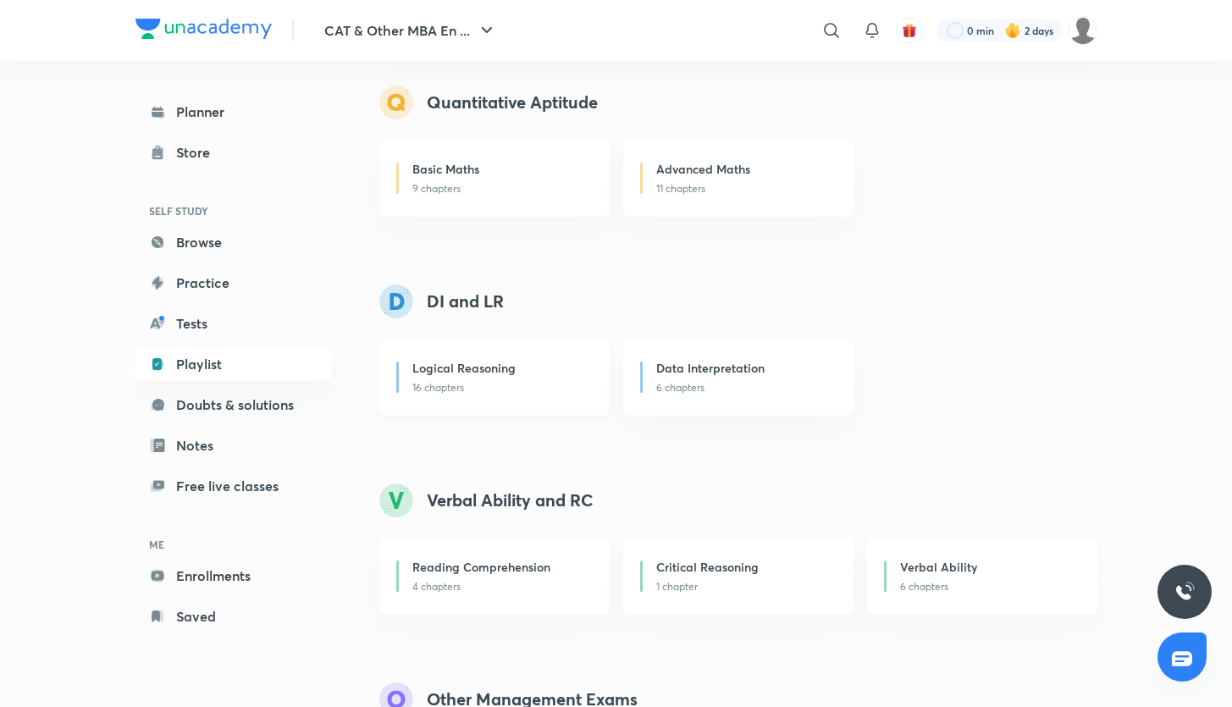
scroll to position [196, 0]
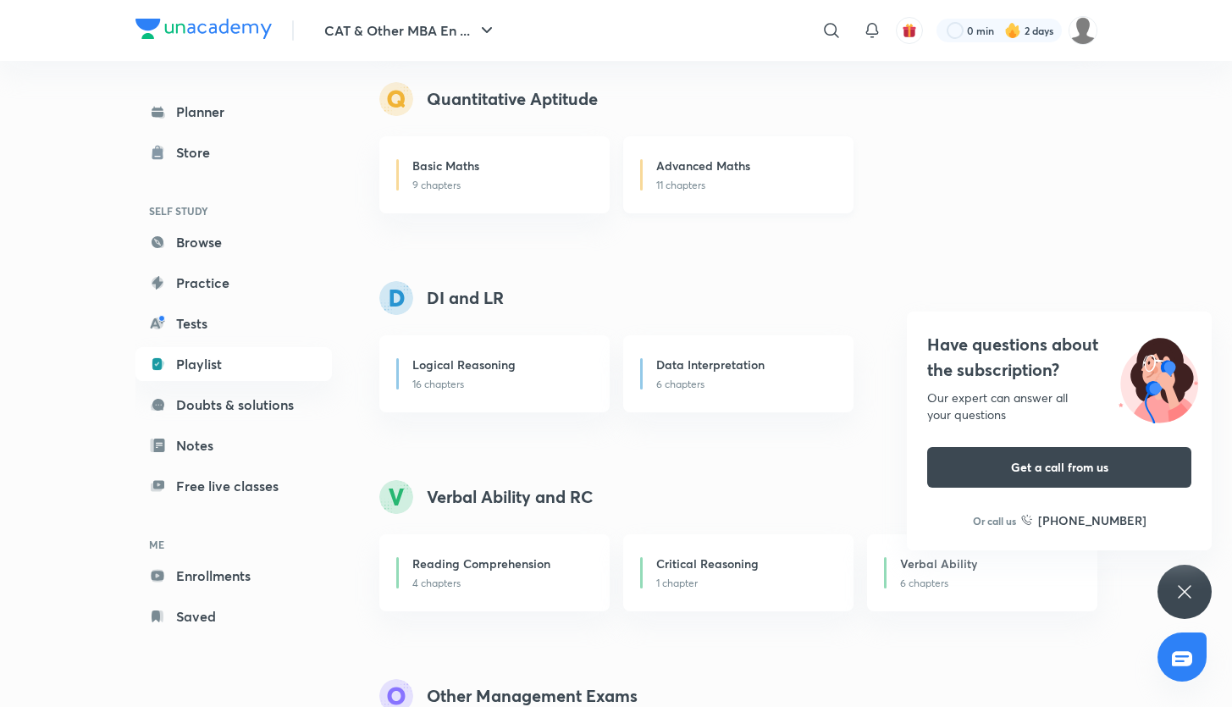
click at [647, 184] on div "Advanced Maths 11 chapters" at bounding box center [738, 174] width 230 height 77
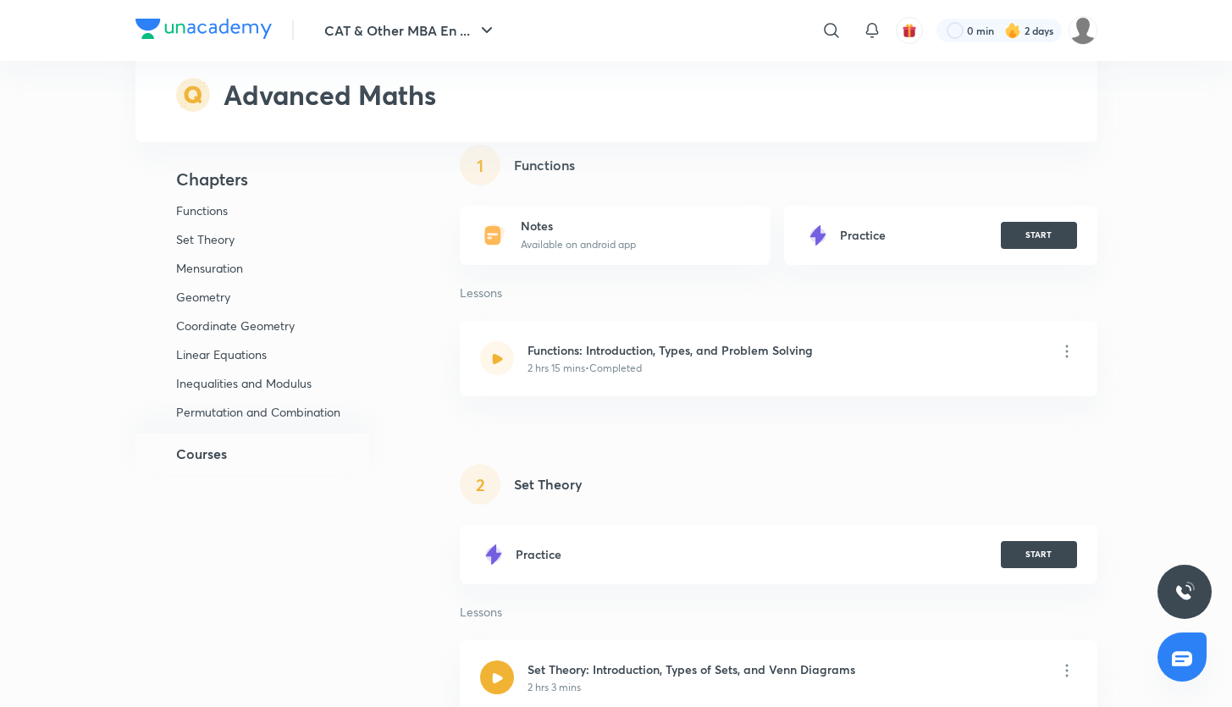
scroll to position [127, 0]
click at [508, 220] on div "Notes Available on android app" at bounding box center [615, 234] width 311 height 59
click at [534, 228] on h6 "Notes" at bounding box center [578, 225] width 115 height 15
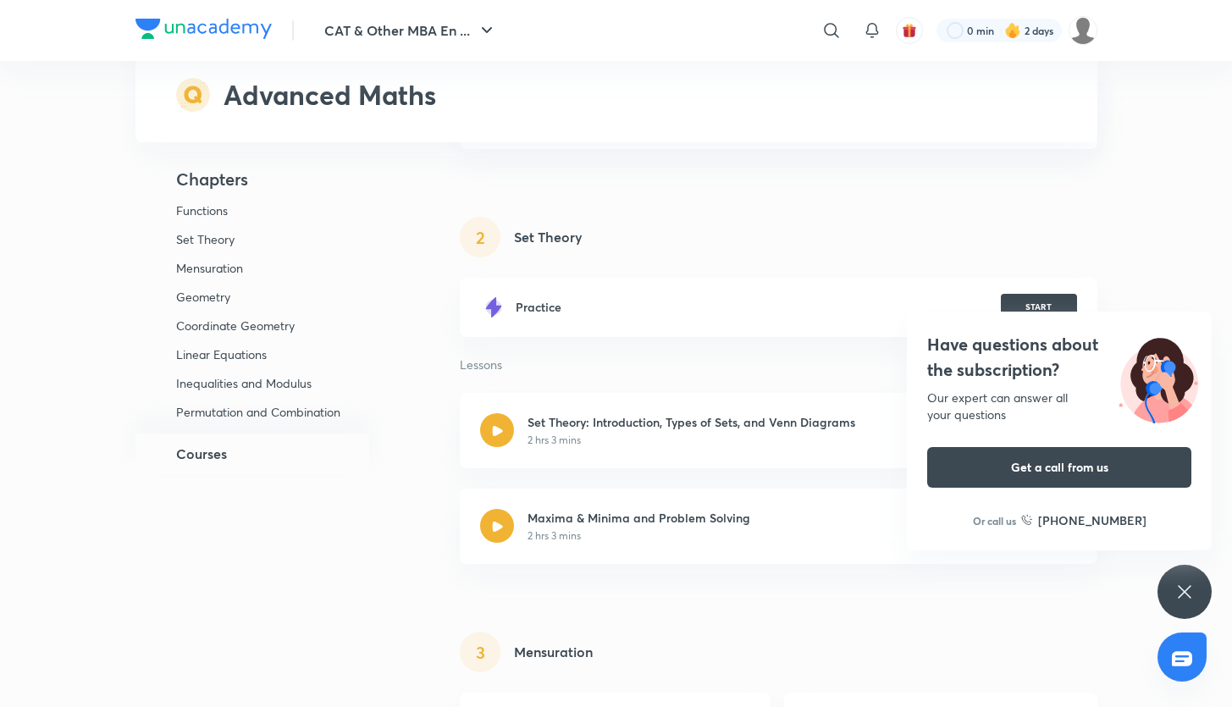
scroll to position [0, 0]
